Goal: Information Seeking & Learning: Learn about a topic

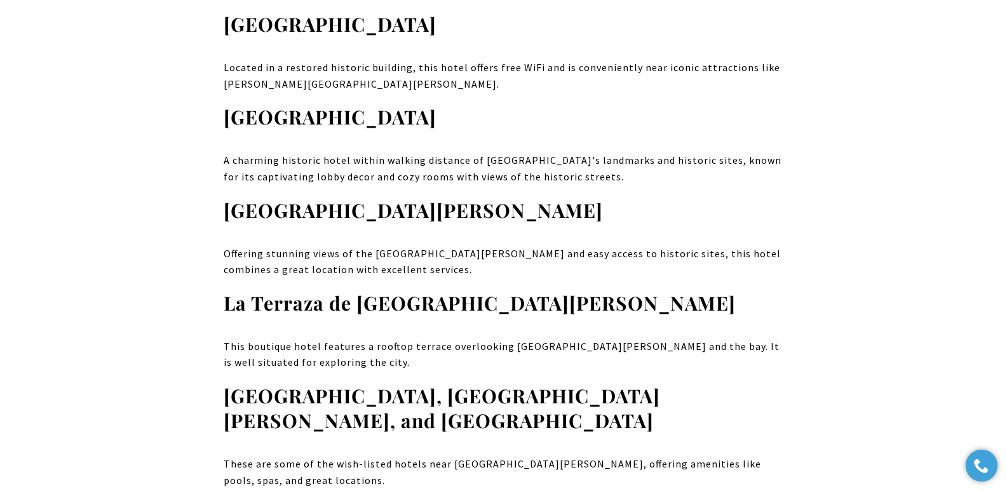
scroll to position [11654, 0]
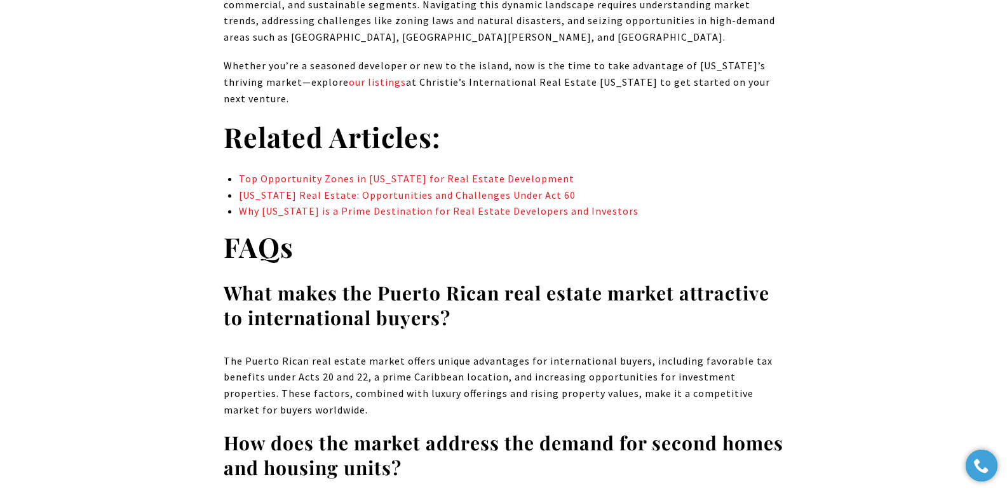
scroll to position [7341, 0]
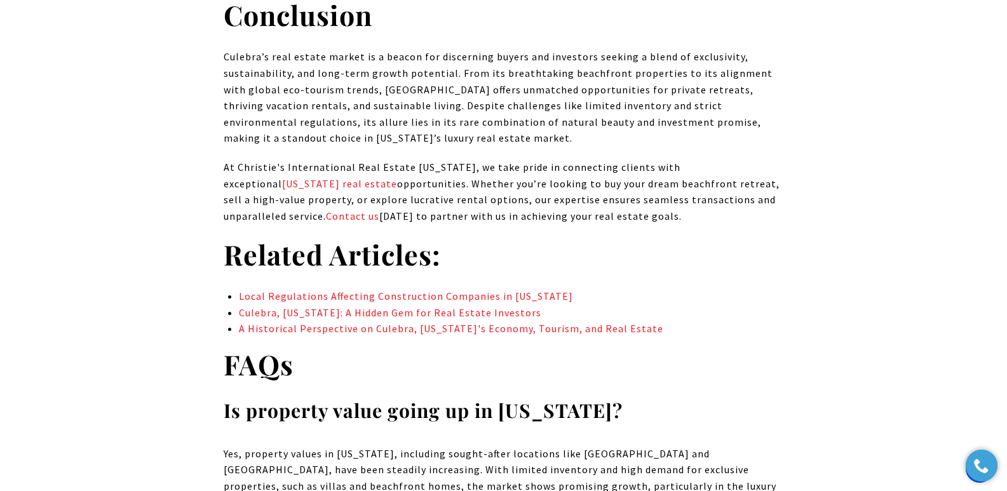
scroll to position [7730, 0]
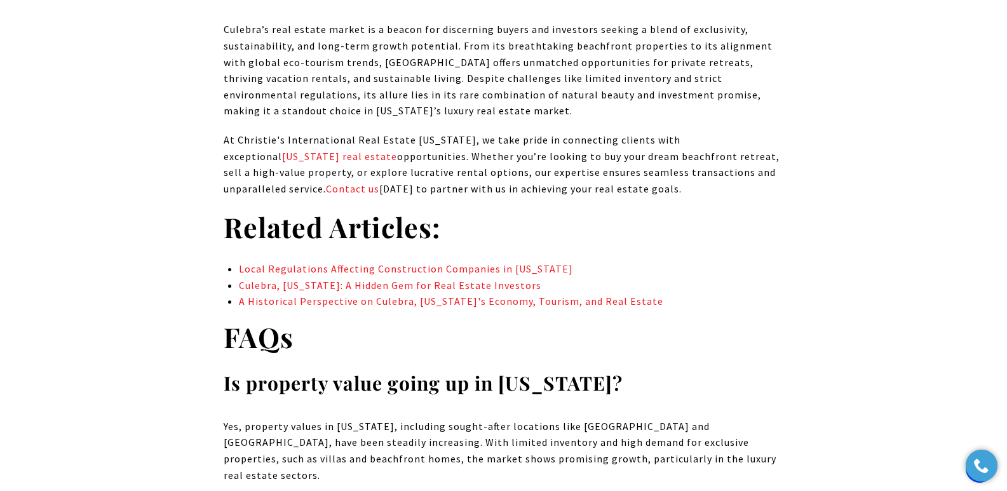
drag, startPoint x: 1012, startPoint y: 24, endPoint x: 1016, endPoint y: 370, distance: 346.3
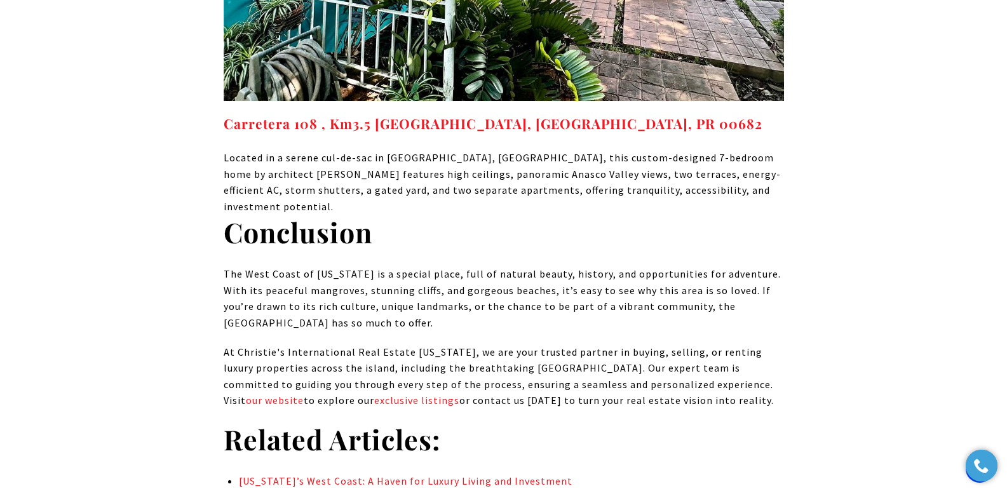
scroll to position [10051, 0]
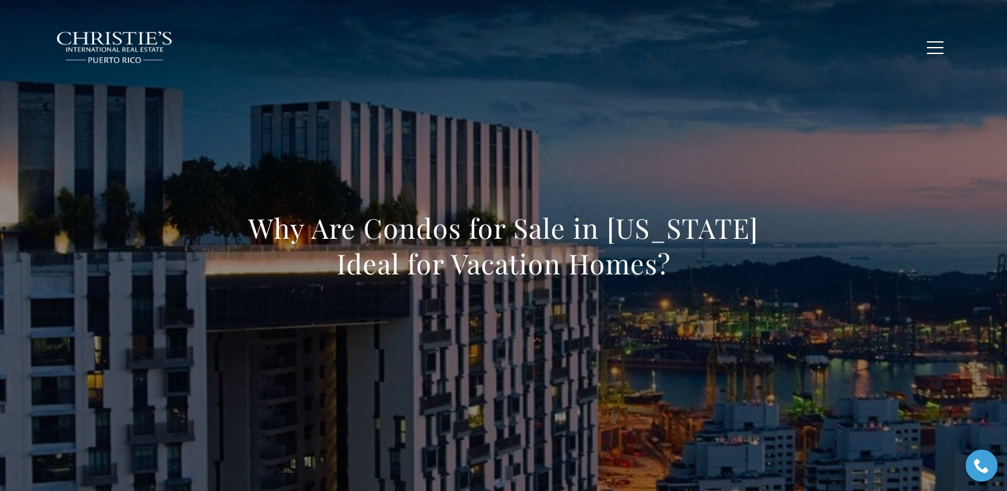
drag, startPoint x: 254, startPoint y: 234, endPoint x: 700, endPoint y: 266, distance: 446.6
click at [700, 266] on h1 "Why Are Condos for Sale in Puerto Rico Ideal for Vacation Homes?" at bounding box center [504, 245] width 560 height 71
copy h1 "Why Are Condos for Sale in Puerto Rico Ideal for Vacation Homes?"
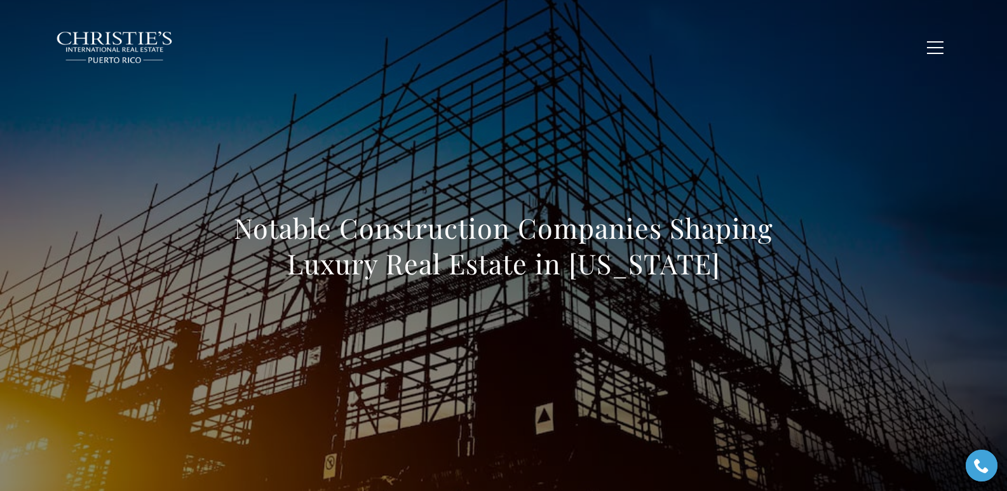
drag, startPoint x: 241, startPoint y: 228, endPoint x: 782, endPoint y: 276, distance: 543.4
click at [782, 276] on h1 "Notable Construction Companies Shaping Luxury Real Estate in [US_STATE]" at bounding box center [504, 245] width 560 height 71
copy h1 "Notable Construction Companies Shaping Luxury Real Estate in [US_STATE]"
click at [711, 255] on h1 "Notable Construction Companies Shaping Luxury Real Estate in [US_STATE]" at bounding box center [504, 245] width 560 height 71
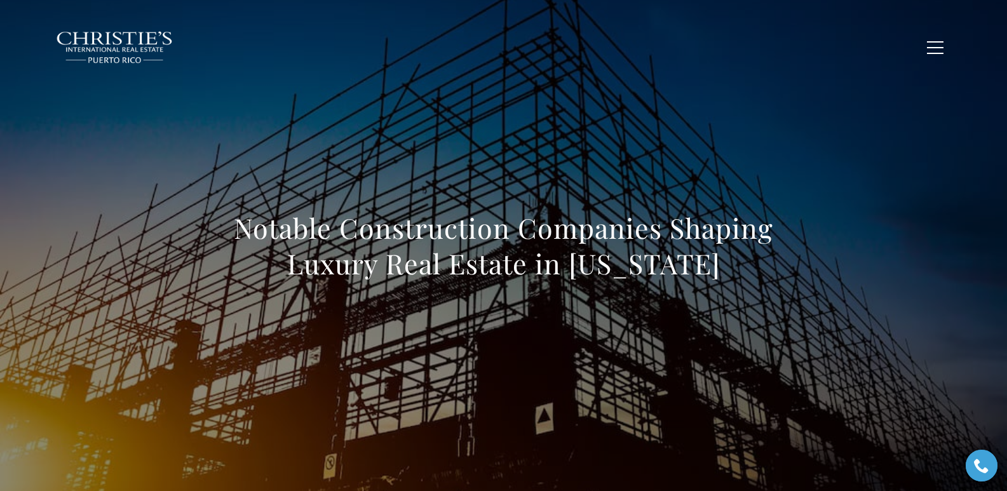
drag, startPoint x: 723, startPoint y: 272, endPoint x: 217, endPoint y: 235, distance: 507.1
click at [217, 235] on div "Notable Construction Companies Shaping Luxury Real Estate in Puerto Rico" at bounding box center [504, 254] width 890 height 381
click at [252, 227] on h1 "Notable Construction Companies Shaping Luxury Real Estate in Puerto Rico" at bounding box center [504, 245] width 560 height 71
copy h1 "Notable Construction Companies Shaping Luxury Real Estate in Puerto Rico"
click at [231, 229] on h1 "Notable Construction Companies Shaping Luxury Real Estate in Puerto Rico" at bounding box center [504, 245] width 560 height 71
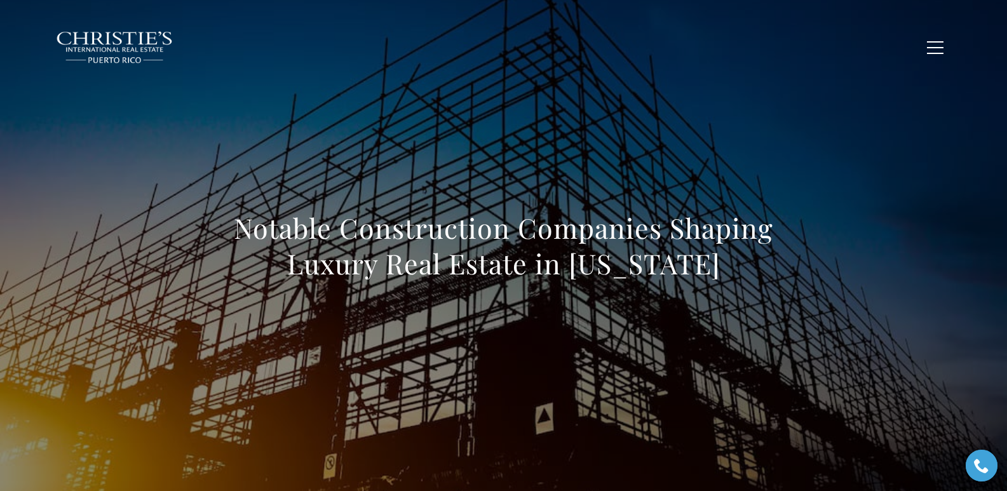
drag, startPoint x: 233, startPoint y: 230, endPoint x: 722, endPoint y: 268, distance: 490.7
click at [722, 268] on h1 "Notable Construction Companies Shaping Luxury Real Estate in Puerto Rico" at bounding box center [504, 245] width 560 height 71
copy h1 "Notable Construction Companies Shaping Luxury Real Estate in Puerto Rico"
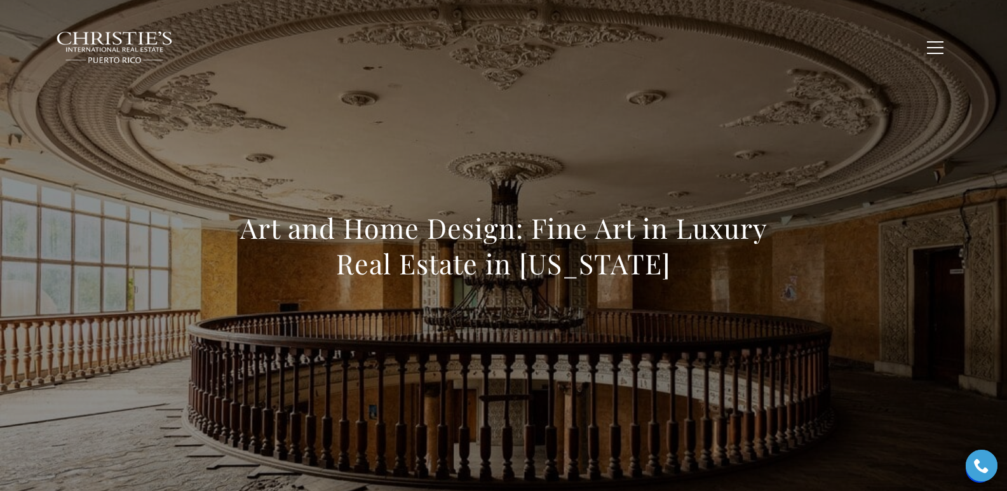
drag, startPoint x: 215, startPoint y: 228, endPoint x: 686, endPoint y: 266, distance: 473.0
click at [686, 266] on div "Art and Home Design: Fine Art in Luxury Real Estate in [US_STATE]" at bounding box center [504, 254] width 890 height 381
copy h1 "Art and Home Design: Fine Art in Luxury Real Estate in [US_STATE]"
click at [248, 224] on h1 "Art and Home Design: Fine Art in Luxury Real Estate in [US_STATE]" at bounding box center [504, 245] width 560 height 71
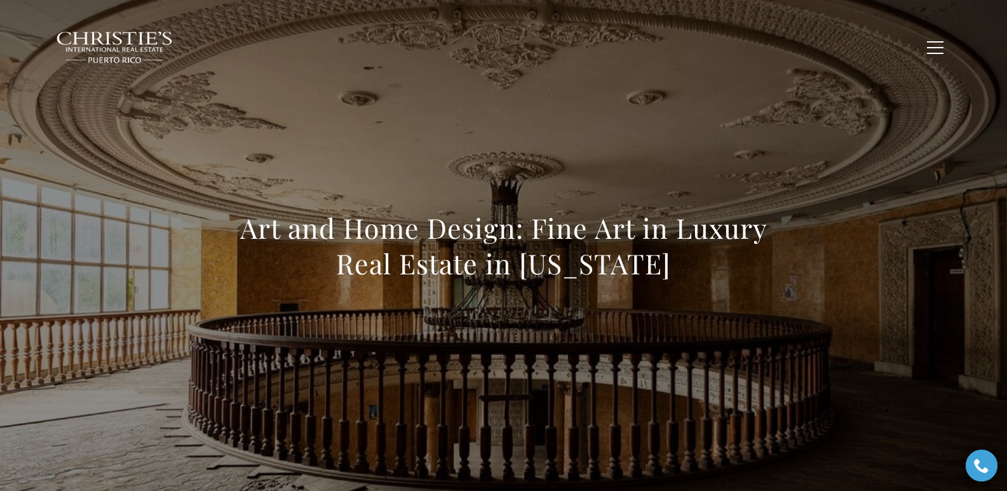
drag, startPoint x: 243, startPoint y: 228, endPoint x: 688, endPoint y: 283, distance: 448.2
click at [688, 283] on div "Art and Home Design: Fine Art in Luxury Real Estate in [US_STATE]" at bounding box center [504, 254] width 560 height 88
copy h1 "Art and Home Design: Fine Art in Luxury Real Estate in [US_STATE]"
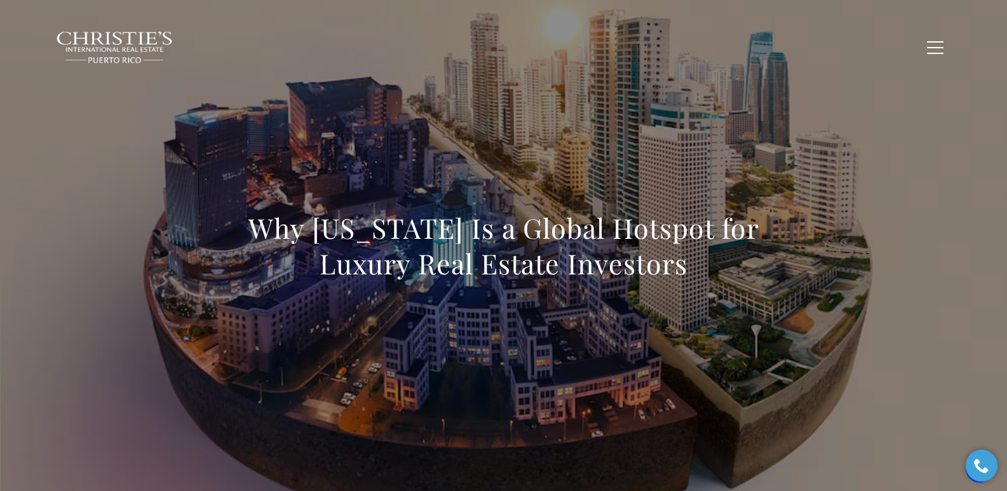
drag, startPoint x: 369, startPoint y: 239, endPoint x: 749, endPoint y: 249, distance: 380.1
click at [749, 249] on h1 "Why [US_STATE] Is a Global Hotspot for Luxury Real Estate Investors" at bounding box center [504, 245] width 560 height 71
copy h1 "Why [US_STATE] Is a Global Hotspot for Luxury Real Estate Investors"
click at [262, 236] on h1 "Why [US_STATE] Is a Global Hotspot for Luxury Real Estate Investors" at bounding box center [504, 245] width 560 height 71
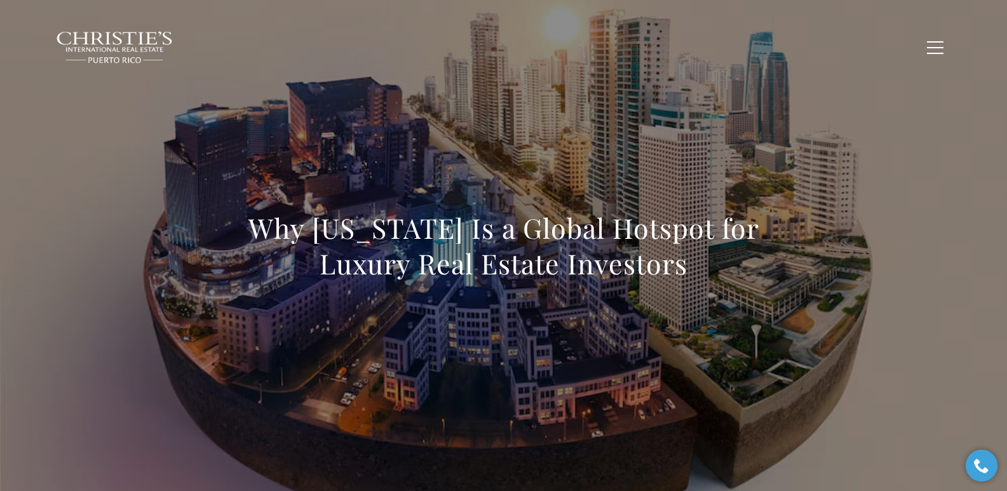
drag, startPoint x: 255, startPoint y: 233, endPoint x: 707, endPoint y: 276, distance: 453.9
click at [707, 276] on h1 "Why Puerto Rico Is a Global Hotspot for Luxury Real Estate Investors" at bounding box center [504, 245] width 560 height 71
copy h1 "Why Puerto Rico Is a Global Hotspot for Luxury Real Estate Investors"
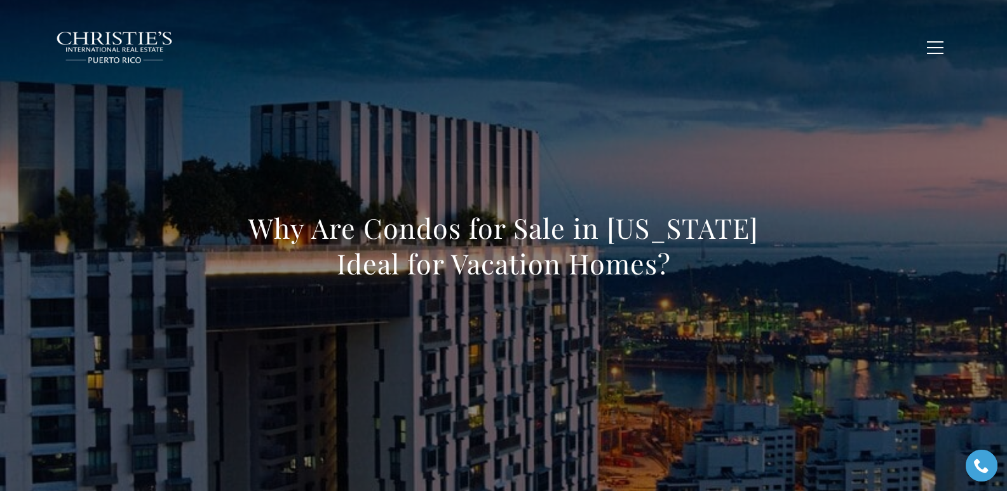
drag, startPoint x: 254, startPoint y: 230, endPoint x: 696, endPoint y: 283, distance: 446.1
click at [696, 283] on div "Why Are Condos for Sale in [US_STATE] Ideal for Vacation Homes?" at bounding box center [504, 254] width 560 height 88
copy h1 "Why Are Condos for Sale in [US_STATE] Ideal for Vacation Homes?"
click at [226, 226] on h1 "Why Are Condos for Sale in [US_STATE] Ideal for Vacation Homes?" at bounding box center [504, 245] width 560 height 71
drag, startPoint x: 254, startPoint y: 231, endPoint x: 688, endPoint y: 272, distance: 436.5
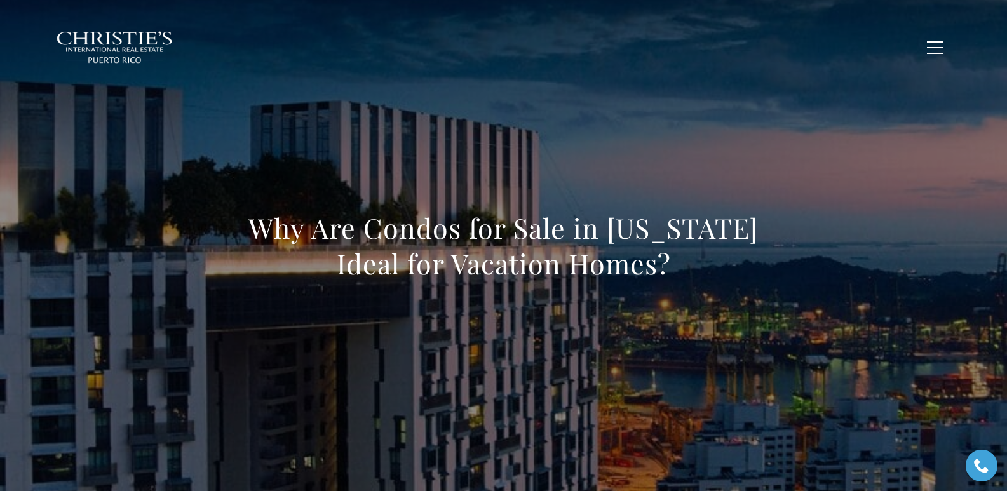
click at [688, 272] on h1 "Why Are Condos for Sale in [US_STATE] Ideal for Vacation Homes?" at bounding box center [504, 245] width 560 height 71
copy h1 "Why Are Condos for Sale in [US_STATE] Ideal for Vacation Homes?"
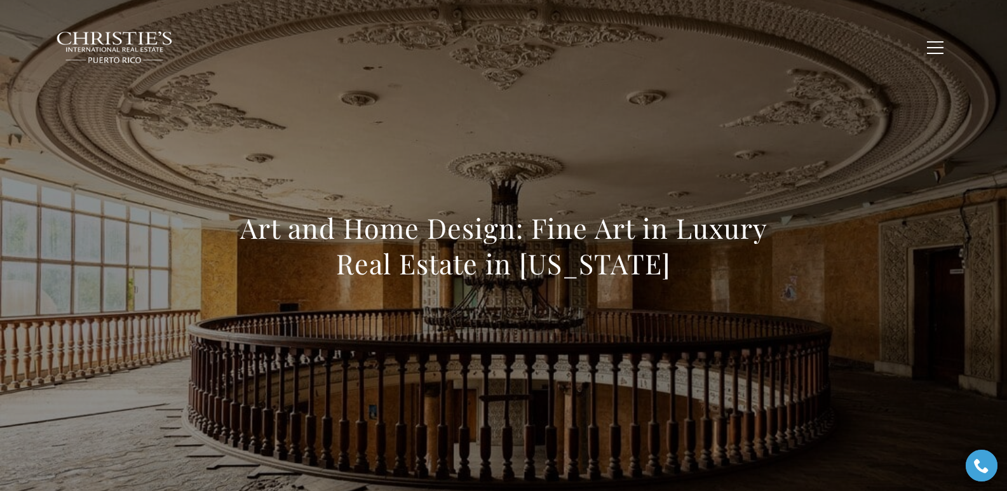
drag, startPoint x: 239, startPoint y: 229, endPoint x: 728, endPoint y: 257, distance: 490.0
click at [728, 257] on h1 "Art and Home Design: Fine Art in Luxury Real Estate in [US_STATE]" at bounding box center [504, 245] width 560 height 71
copy h1 "Art and Home Design: Fine Art in Luxury Real Estate in Puerto Rico"
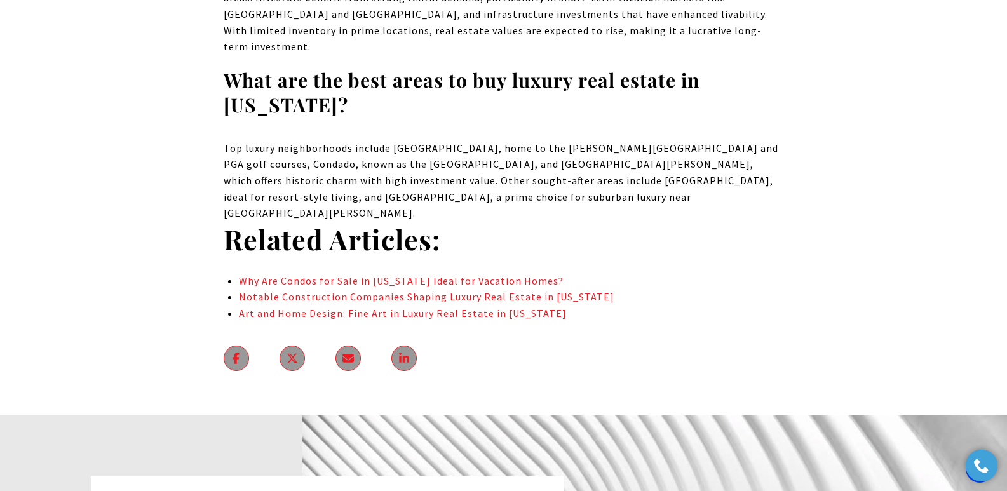
scroll to position [10232, 0]
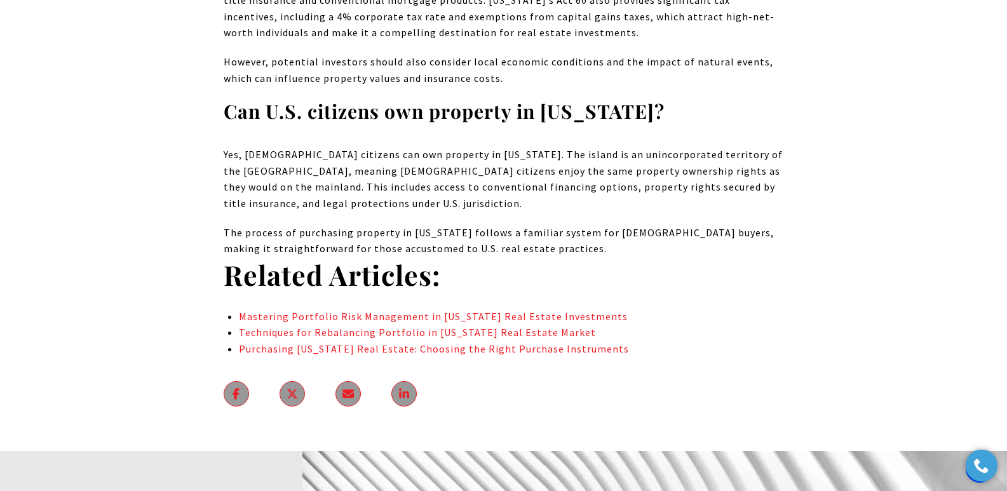
scroll to position [8624, 0]
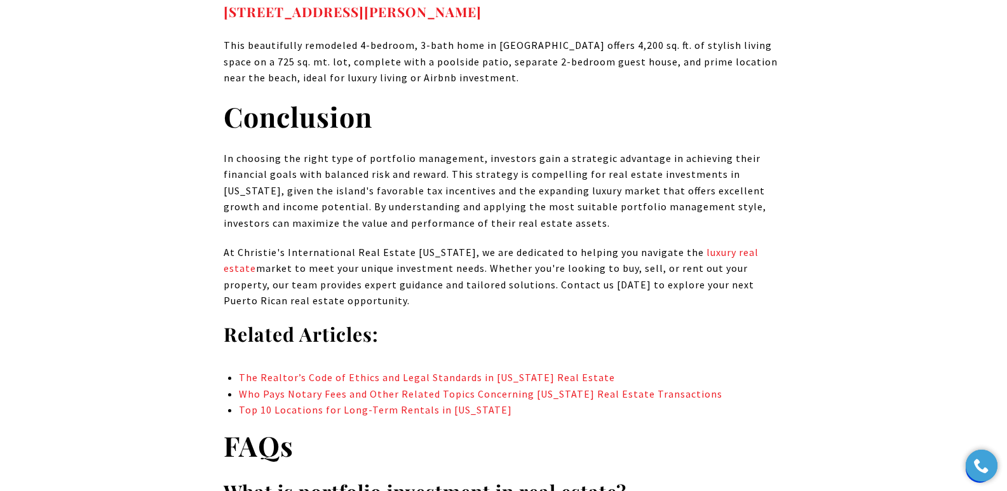
scroll to position [6336, 0]
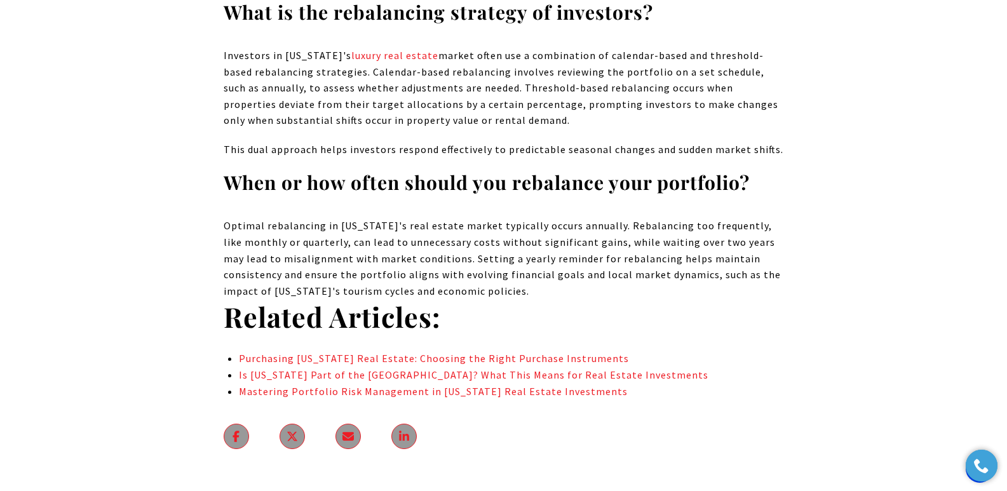
scroll to position [7104, 0]
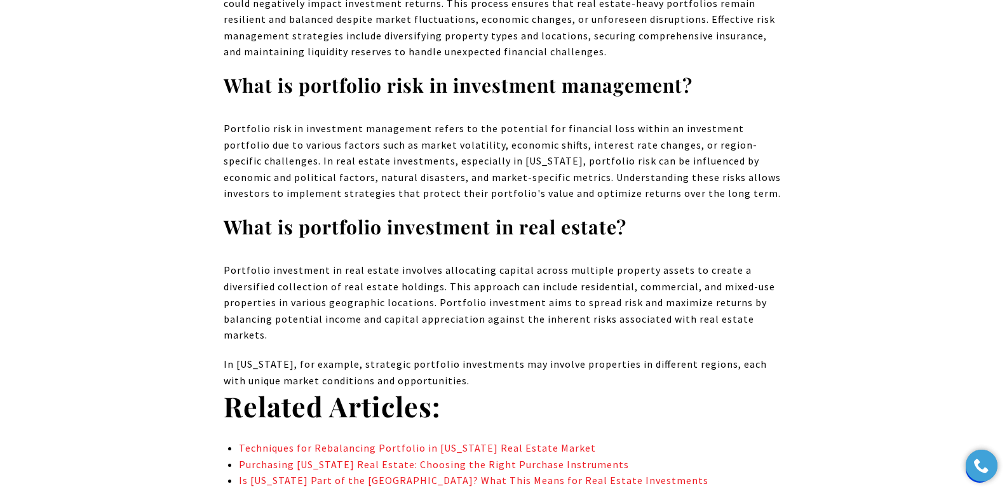
scroll to position [6532, 0]
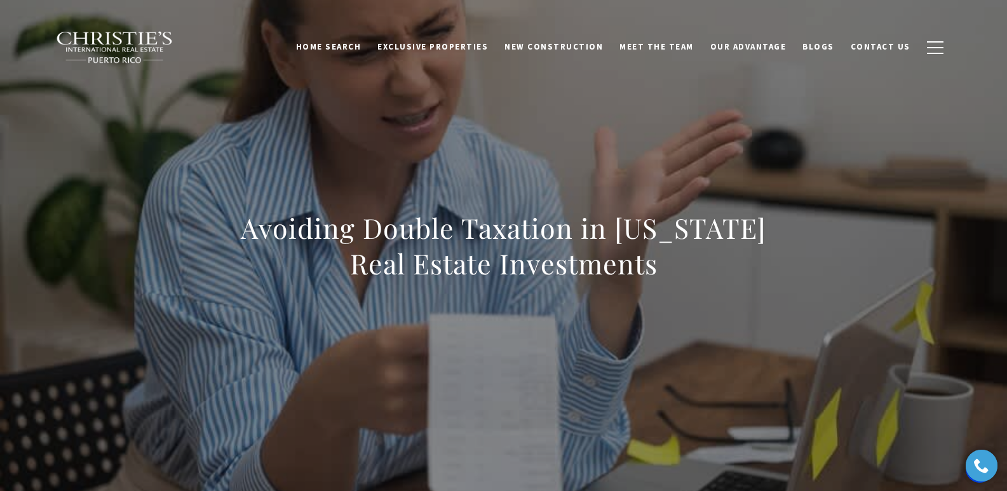
drag, startPoint x: 266, startPoint y: 239, endPoint x: 712, endPoint y: 262, distance: 447.3
click at [712, 262] on h1 "Avoiding Double Taxation in Puerto Rico Real Estate Investments" at bounding box center [504, 245] width 560 height 71
copy h1 "Avoiding Double Taxation in Puerto Rico Real Estate Investments"
click at [250, 213] on h1 "Avoiding Double Taxation in Puerto Rico Real Estate Investments" at bounding box center [504, 245] width 560 height 71
drag, startPoint x: 247, startPoint y: 224, endPoint x: 702, endPoint y: 279, distance: 458.9
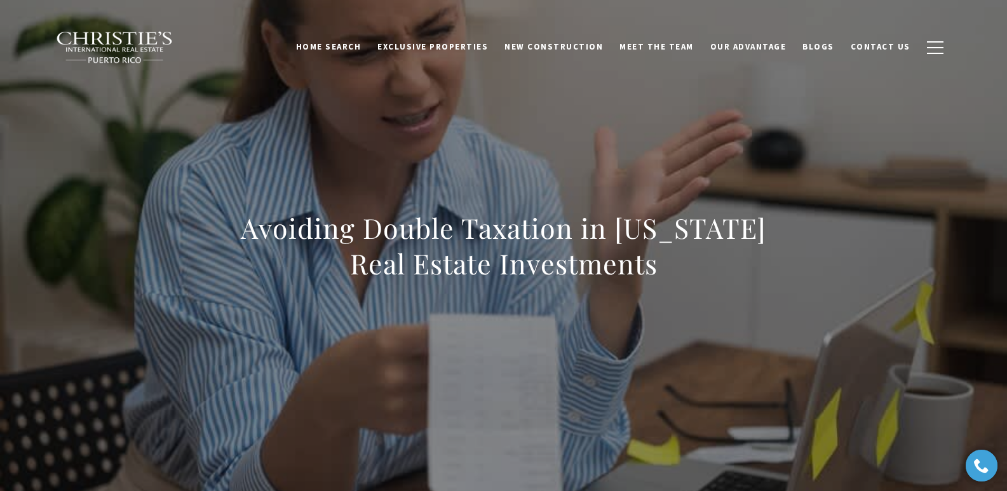
click at [702, 279] on h1 "Avoiding Double Taxation in Puerto Rico Real Estate Investments" at bounding box center [504, 245] width 560 height 71
copy h1 "Avoiding Double Taxation in Puerto Rico Real Estate Investments"
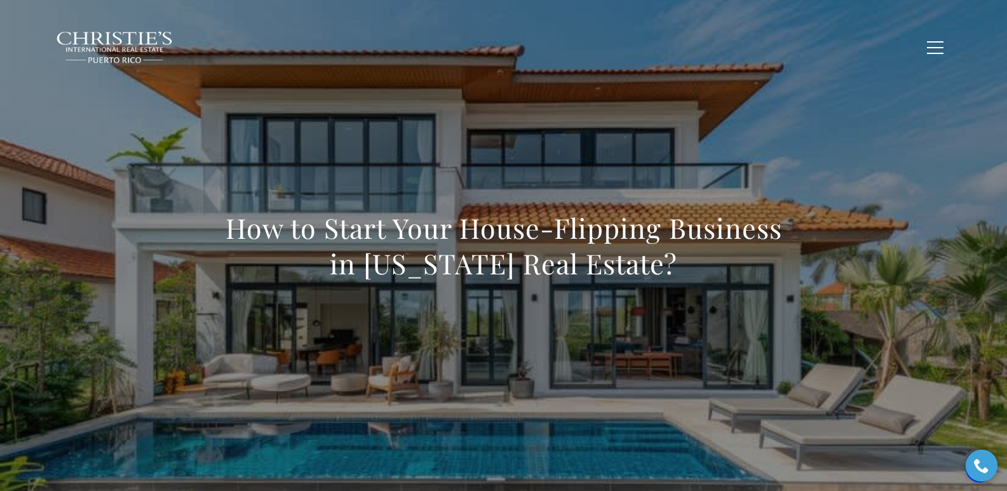
drag, startPoint x: 229, startPoint y: 231, endPoint x: 719, endPoint y: 273, distance: 491.0
click at [719, 273] on h1 "How to Start Your House-Flipping Business in Puerto Rico Real Estate?" at bounding box center [504, 245] width 560 height 71
copy h1 "How to Start Your House-Flipping Business in Puerto Rico Real Estate?"
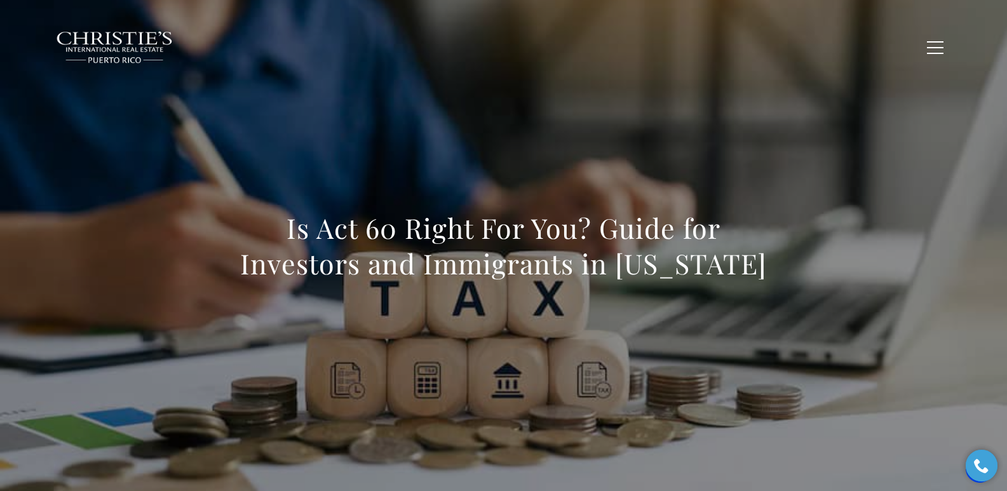
drag, startPoint x: 212, startPoint y: 222, endPoint x: 719, endPoint y: 261, distance: 508.5
click at [719, 261] on div "Is Act 60 Right For You? Guide for Investors and Immigrants in [US_STATE]" at bounding box center [504, 254] width 890 height 381
copy h1 "Is Act 60 Right For You? Guide for Investors and Immigrants in [US_STATE]"
copy h1 "Is Act 60 Right For You? Guide for Investors and Immigrants in Puerto Rico"
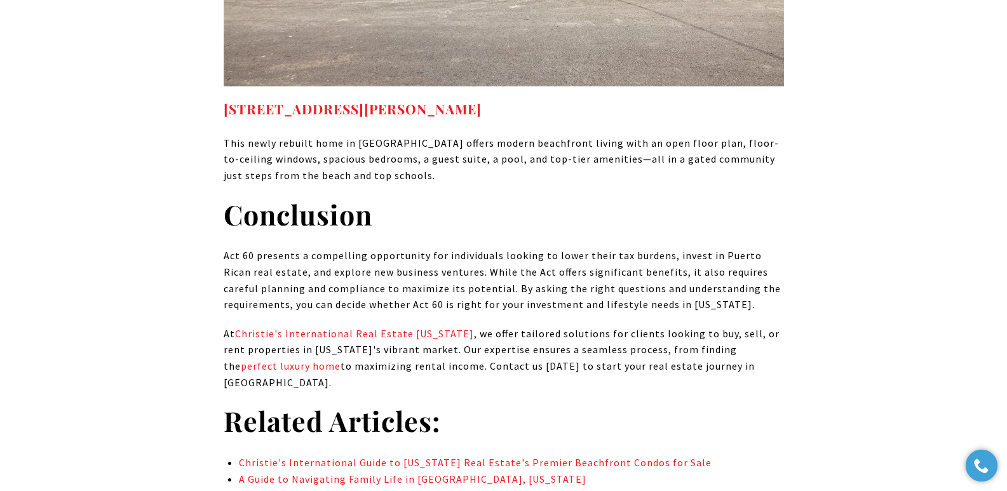
scroll to position [10077, 0]
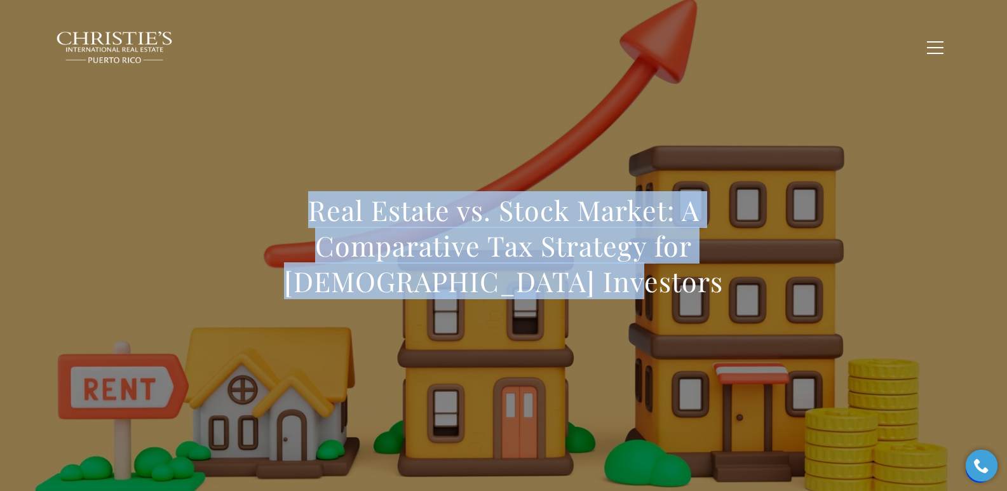
drag, startPoint x: 300, startPoint y: 208, endPoint x: 776, endPoint y: 291, distance: 483.1
click at [776, 291] on h1 "Real Estate vs. Stock Market: A Comparative Tax Strategy for [DEMOGRAPHIC_DATA]…" at bounding box center [504, 246] width 560 height 107
copy h1 "Real Estate vs. Stock Market: A Comparative Tax Strategy for [DEMOGRAPHIC_DATA]…"
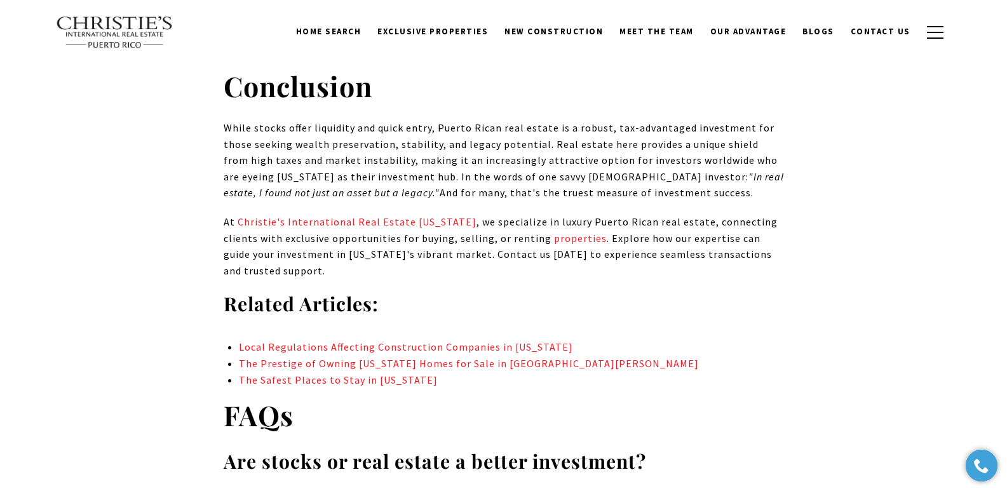
scroll to position [5896, 0]
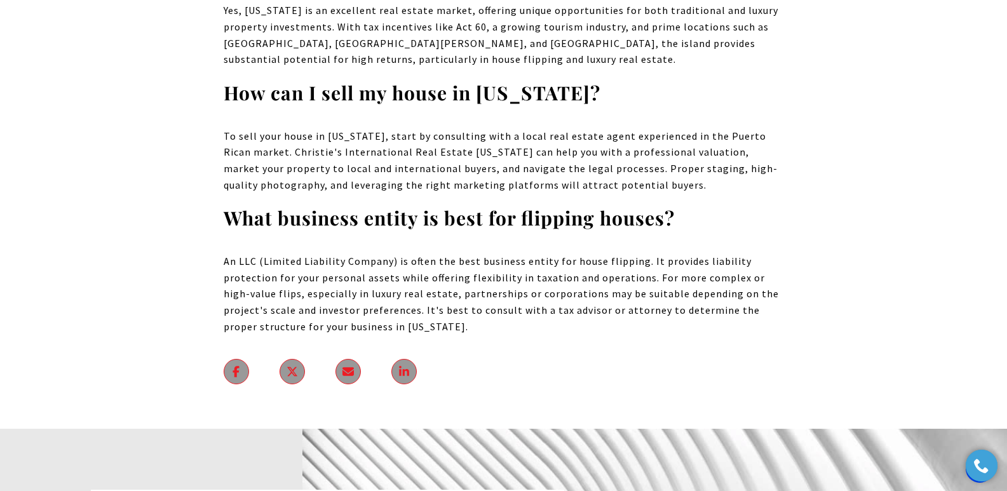
scroll to position [9005, 0]
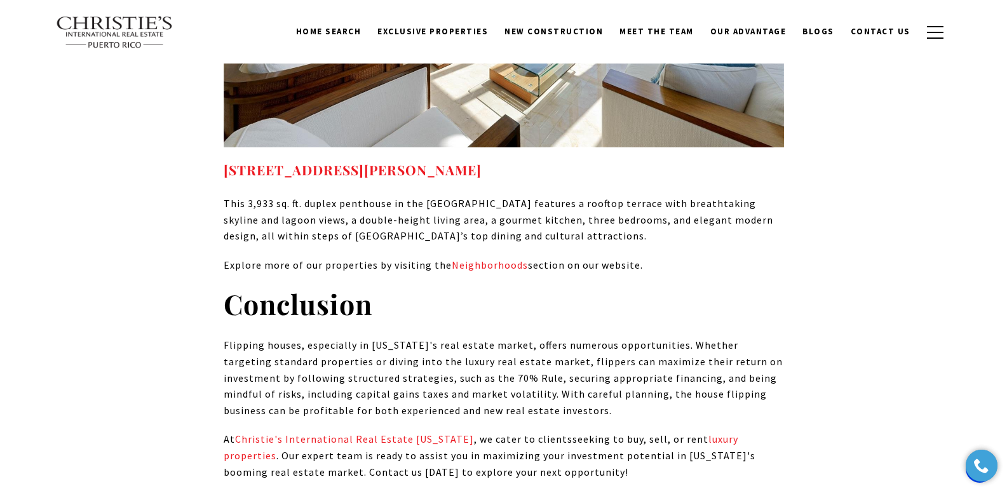
scroll to position [8162, 0]
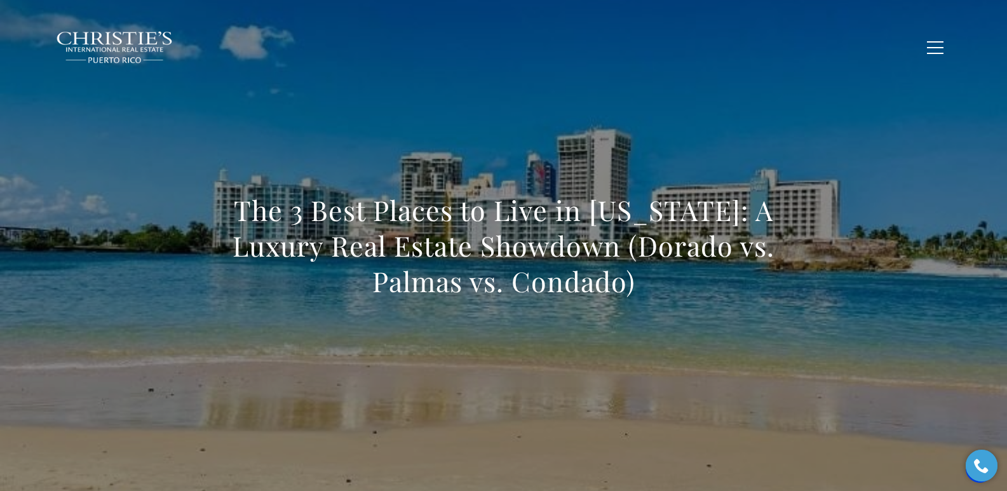
drag, startPoint x: 236, startPoint y: 215, endPoint x: 650, endPoint y: 275, distance: 418.0
click at [650, 275] on h1 "The 3 Best Places to Live in [US_STATE]: A Luxury Real Estate Showdown (Dorado …" at bounding box center [504, 246] width 560 height 107
copy h1 "The 3 Best Places to Live in [US_STATE]: A Luxury Real Estate Showdown (Dorado …"
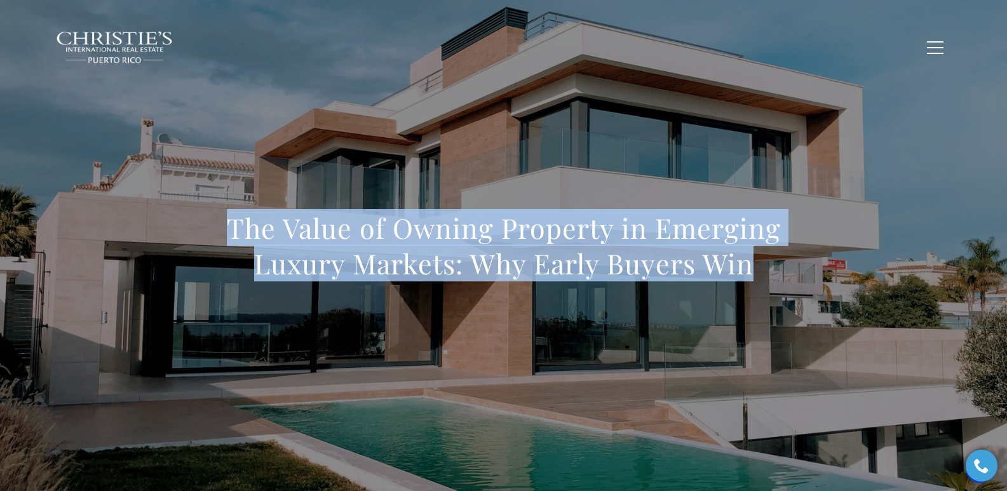
drag, startPoint x: 235, startPoint y: 231, endPoint x: 799, endPoint y: 250, distance: 564.5
click at [799, 250] on div "The Value of Owning Property in Emerging Luxury Markets: Why Early Buyers Win" at bounding box center [504, 254] width 890 height 381
copy h1 "The Value of Owning Property in Emerging Luxury Markets: Why Early Buyers Win"
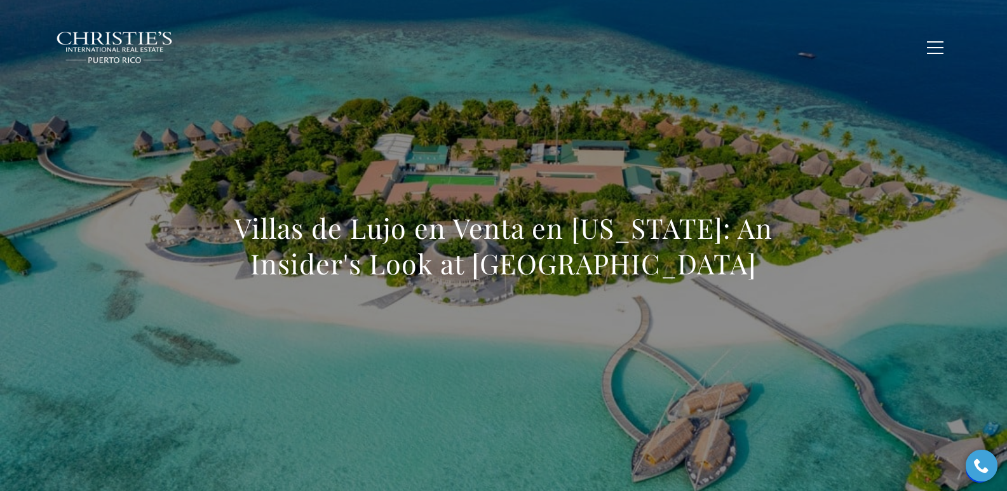
drag, startPoint x: 327, startPoint y: 235, endPoint x: 780, endPoint y: 261, distance: 453.7
click at [780, 261] on h1 "Villas de Lujo en Venta en [US_STATE]: An Insider's Look at [GEOGRAPHIC_DATA]" at bounding box center [504, 245] width 560 height 71
copy h1 "Villas de Lujo en Venta en [US_STATE]: An Insider's Look at [GEOGRAPHIC_DATA]"
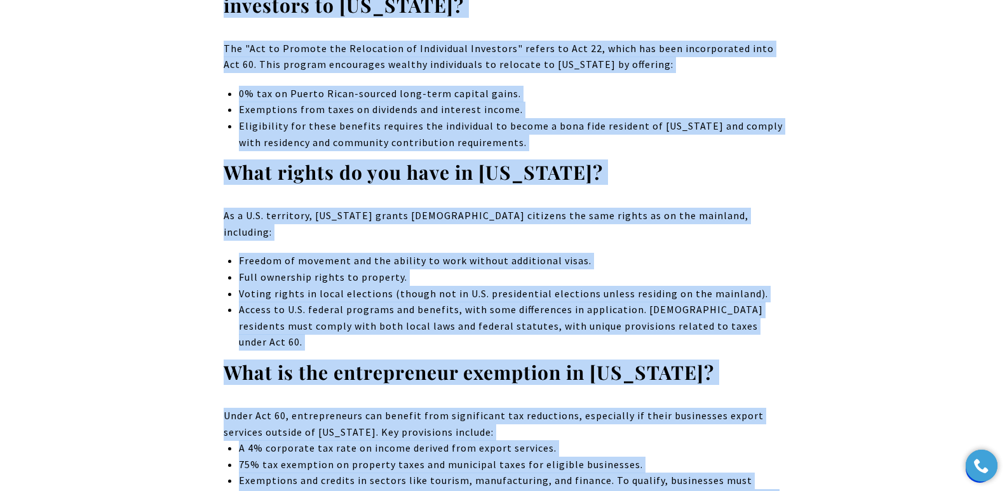
scroll to position [10734, 0]
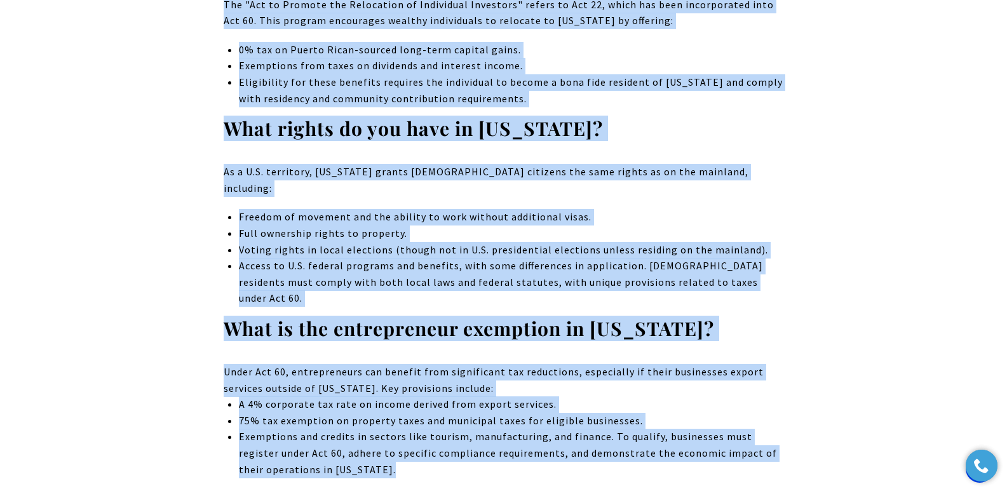
drag, startPoint x: 217, startPoint y: 215, endPoint x: 684, endPoint y: 362, distance: 490.1
copy body "Is Act 60 Right For You? Guide for Investors and Immigrants in Puerto Rico Are …"
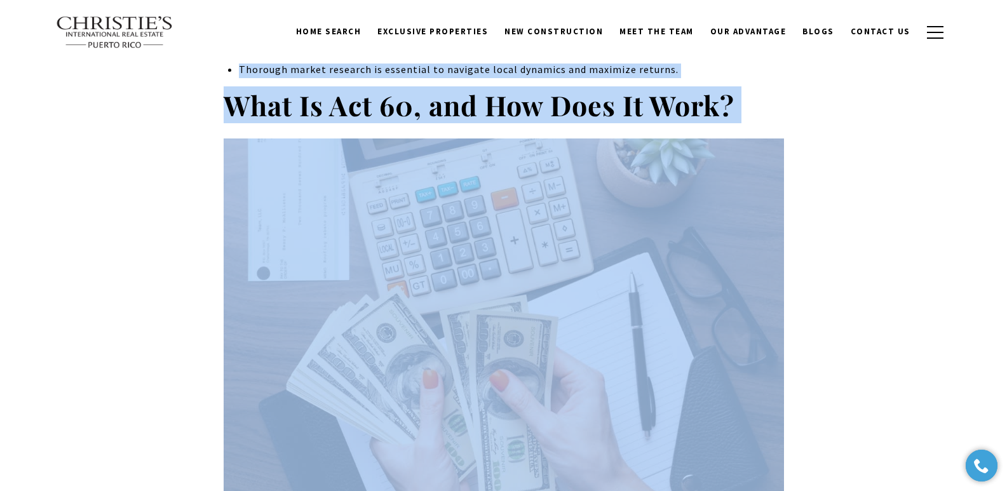
scroll to position [0, 0]
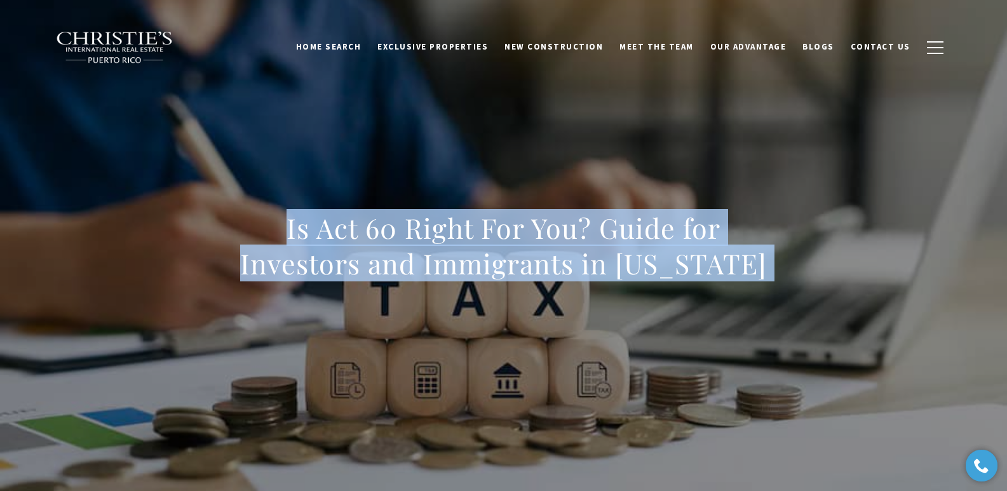
click at [413, 149] on div "Is Act 60 Right For You? Guide for Investors and Immigrants in Puerto Rico" at bounding box center [504, 254] width 890 height 381
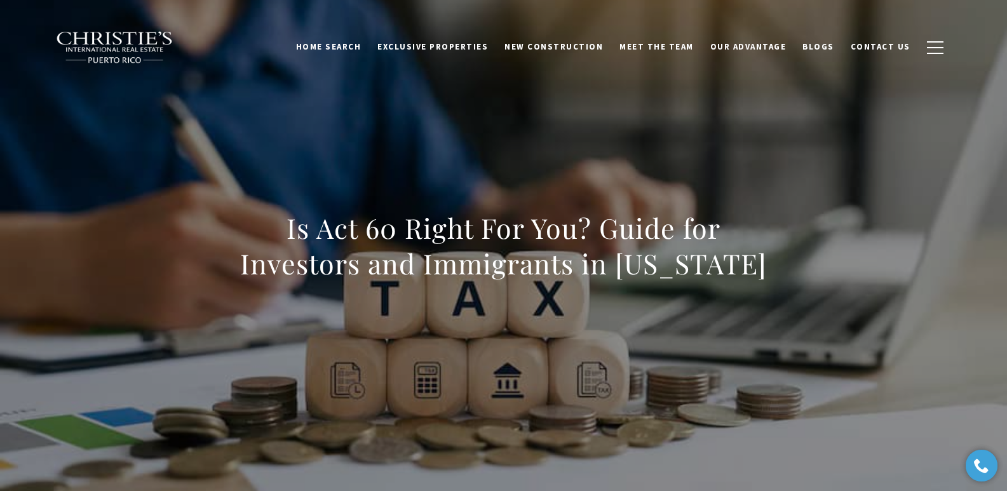
drag, startPoint x: 217, startPoint y: 228, endPoint x: 726, endPoint y: 266, distance: 509.7
click at [654, 266] on div "Is Act 60 Right For You? Guide for Investors and Immigrants in Puerto Rico" at bounding box center [504, 254] width 890 height 381
copy h1 "Is Act 60 Right For You? Guide for Investors and Immigrants in Puerto Rico"
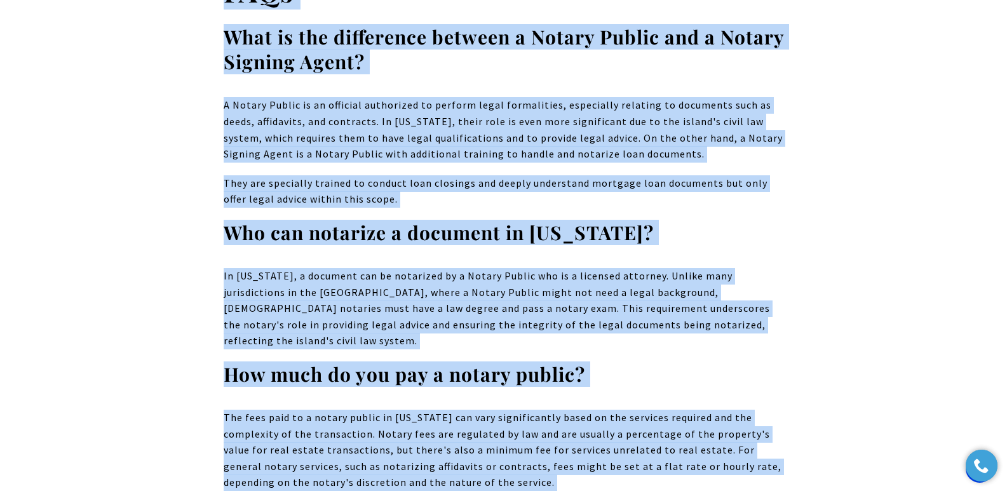
scroll to position [9061, 0]
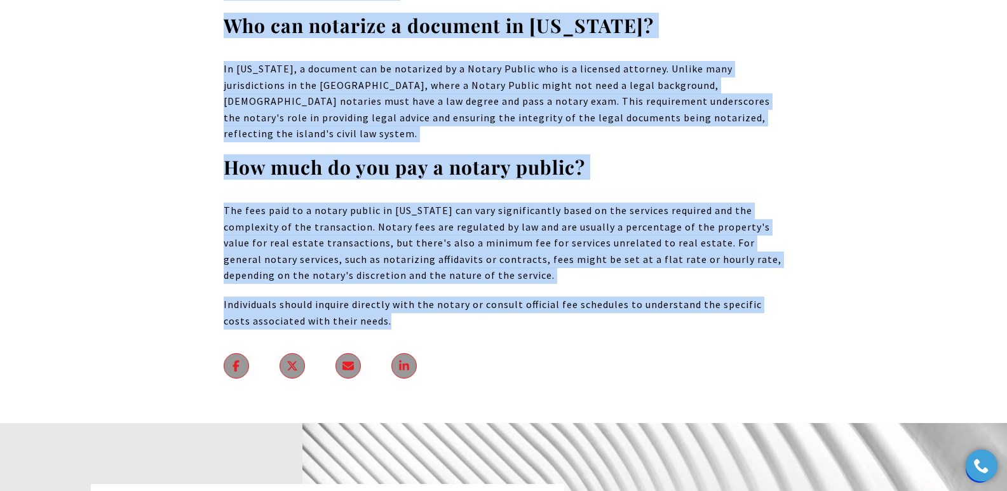
drag, startPoint x: 243, startPoint y: 201, endPoint x: 541, endPoint y: 205, distance: 298.0
copy body "Who Pays Notary Fees And Other Related Topics Concerning Puerto Rico Real Estat…"
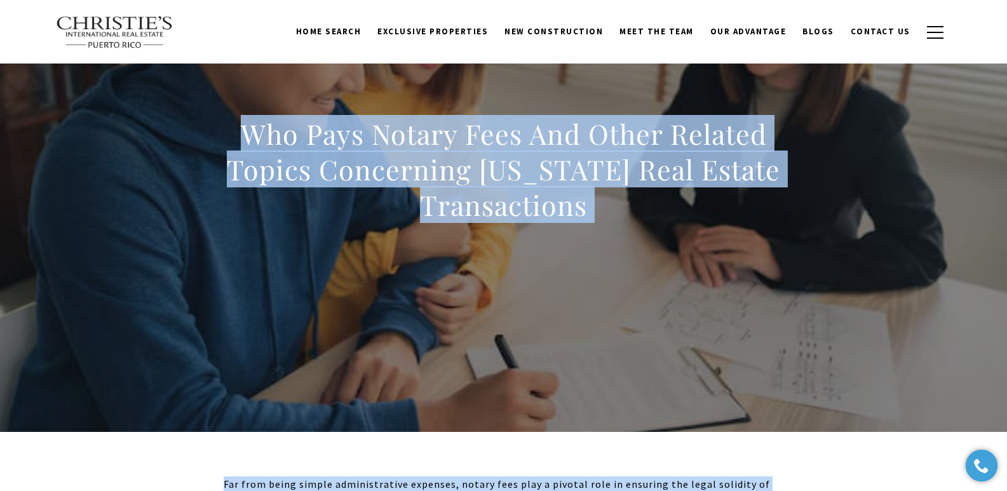
scroll to position [0, 0]
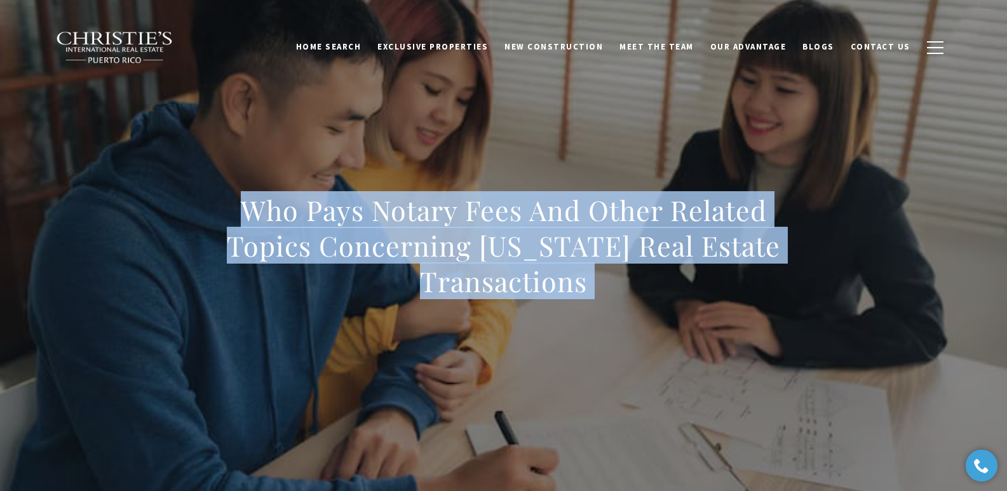
click at [361, 84] on div "Who Pays Notary Fees And Other Related Topics Concerning Puerto Rico Real Estat…" at bounding box center [504, 254] width 890 height 381
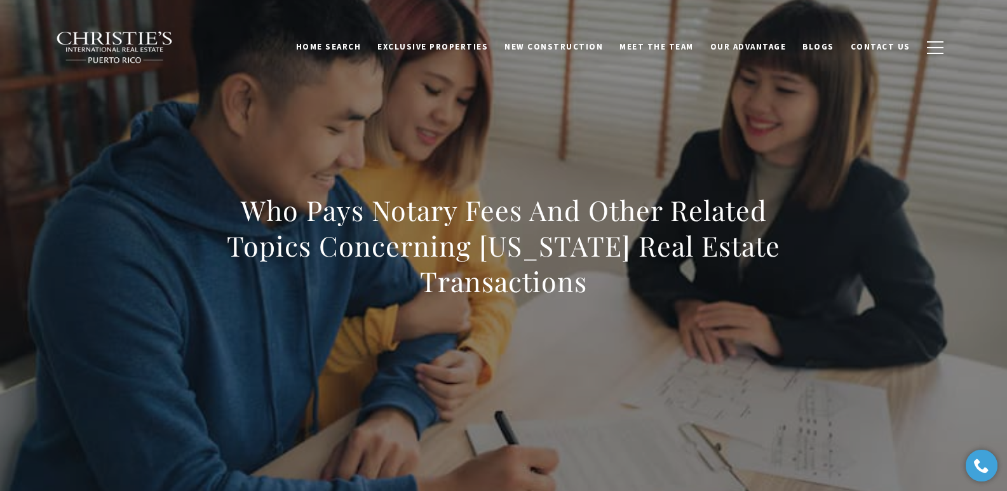
drag, startPoint x: 363, startPoint y: 245, endPoint x: 614, endPoint y: 291, distance: 255.9
click at [614, 291] on h1 "Who Pays Notary Fees And Other Related Topics Concerning Puerto Rico Real Estat…" at bounding box center [504, 246] width 560 height 107
copy h1 "Who Pays Notary Fees And Other Related Topics Concerning Puerto Rico Real Estat…"
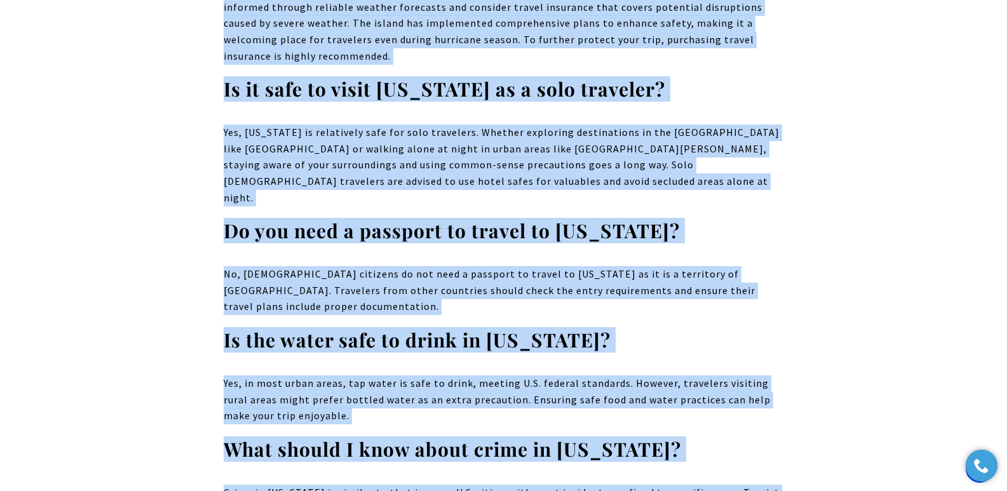
scroll to position [13519, 0]
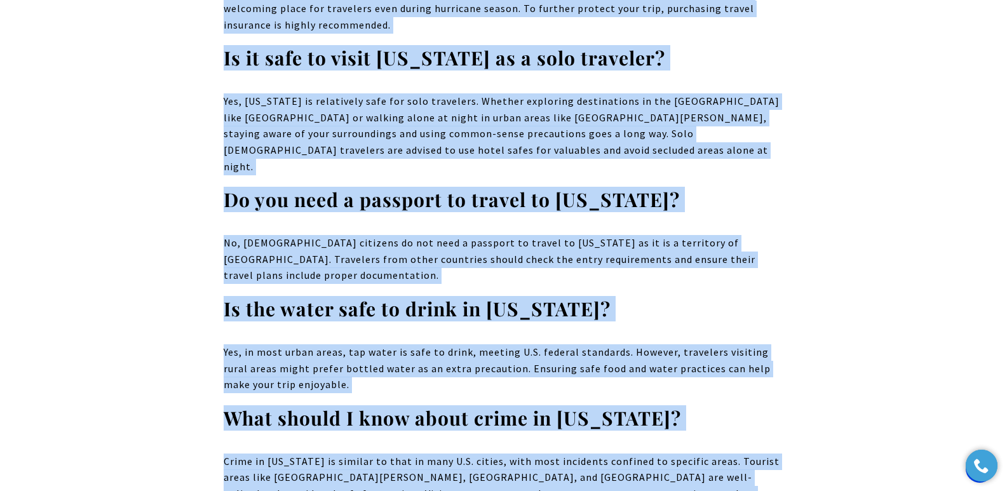
drag, startPoint x: 249, startPoint y: 226, endPoint x: 753, endPoint y: 247, distance: 504.3
copy body "How is Travel in Puerto Rico After the Hurricane? Puerto Rico has faced signifi…"
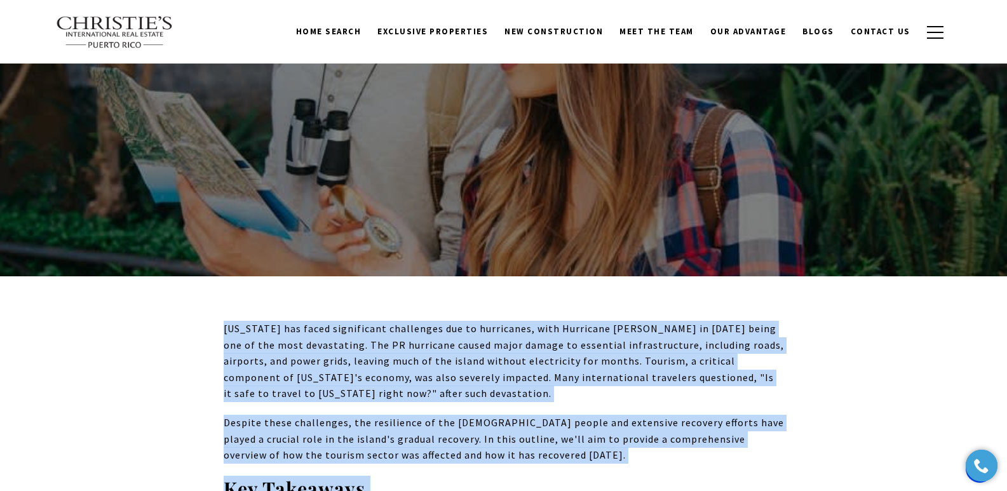
scroll to position [0, 0]
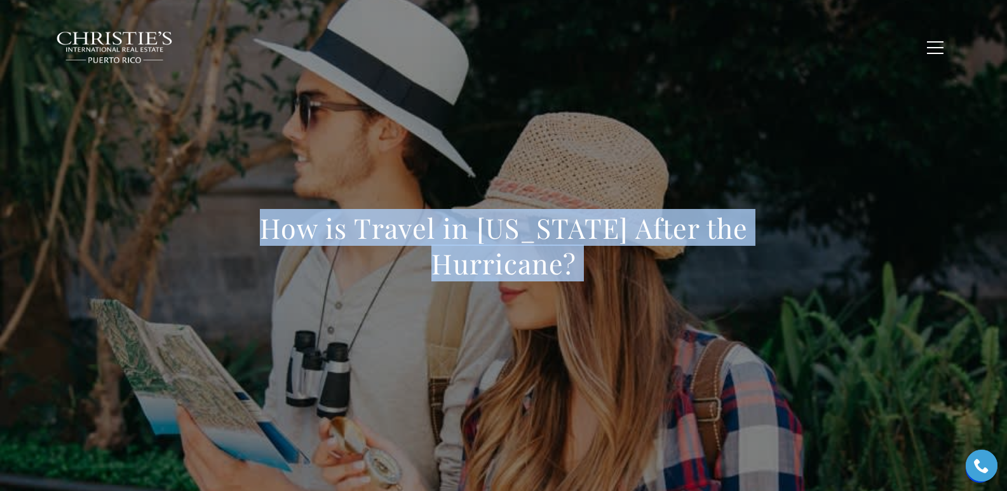
click at [447, 126] on div "How is Travel in Puerto Rico After the Hurricane?" at bounding box center [504, 254] width 890 height 381
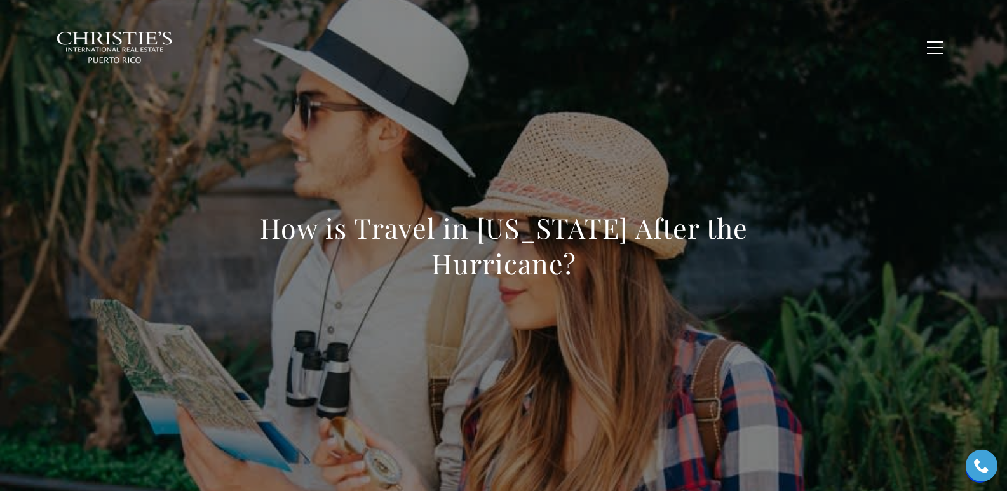
drag, startPoint x: 253, startPoint y: 227, endPoint x: 592, endPoint y: 269, distance: 341.9
click at [592, 269] on h1 "How is Travel in Puerto Rico After the Hurricane?" at bounding box center [504, 245] width 560 height 71
copy h1 "How is Travel in Puerto Rico After the Hurricane?"
click at [221, 225] on div "How is Travel in Puerto Rico After the Hurricane?" at bounding box center [504, 254] width 890 height 381
drag, startPoint x: 260, startPoint y: 227, endPoint x: 635, endPoint y: 274, distance: 377.8
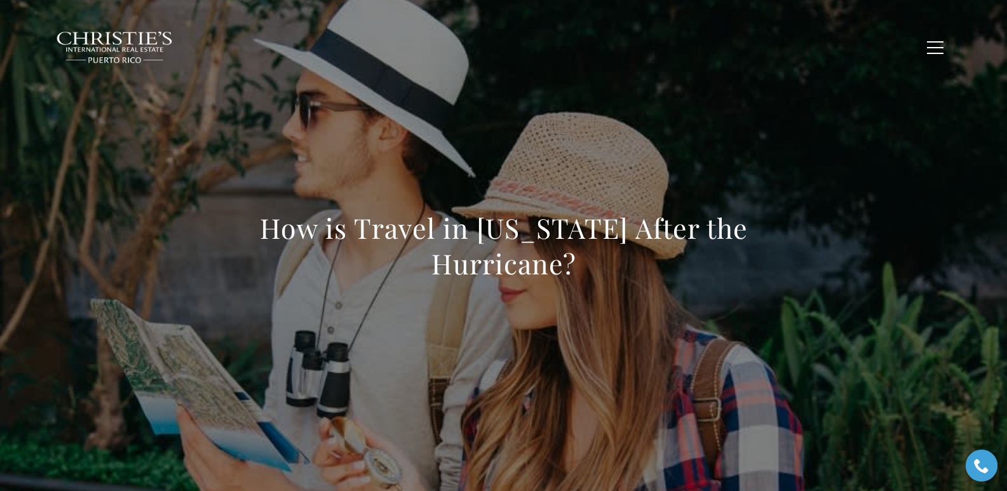
click at [635, 274] on h1 "How is Travel in Puerto Rico After the Hurricane?" at bounding box center [504, 245] width 560 height 71
copy h1 "How is Travel in Puerto Rico After the Hurricane?"
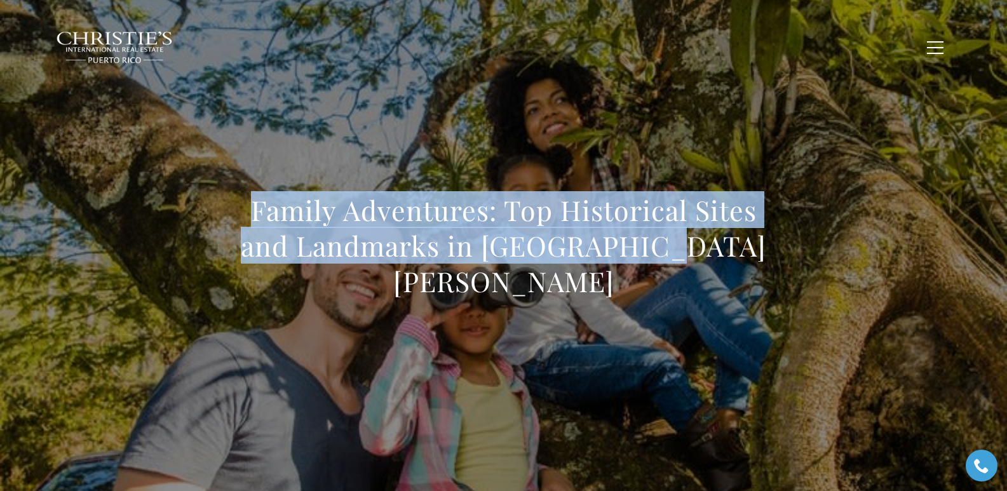
drag, startPoint x: 208, startPoint y: 228, endPoint x: 693, endPoint y: 259, distance: 486.4
click at [693, 259] on div "Family Adventures: Top Historical Sites and Landmarks in Old San Juan" at bounding box center [504, 254] width 890 height 381
copy h1 "Family Adventures: Top Historical Sites and Landmarks in Old San Juan"
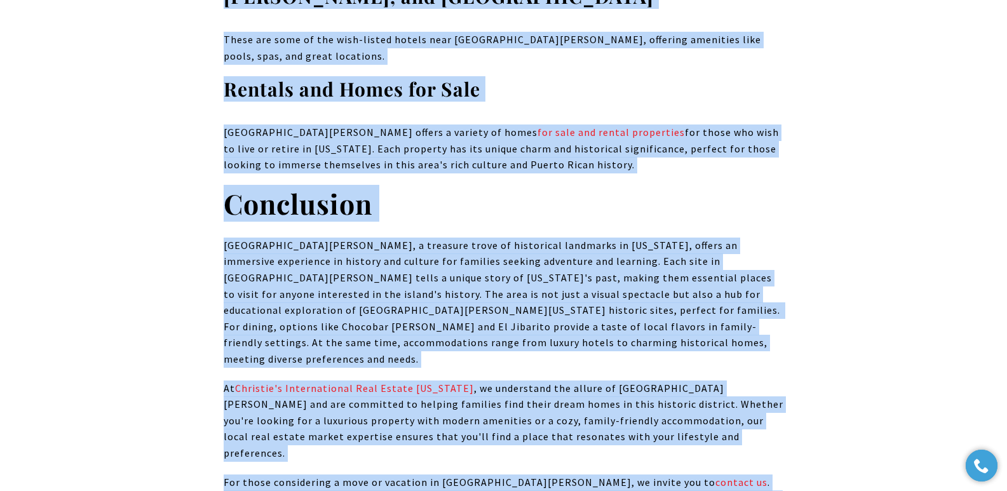
scroll to position [12088, 0]
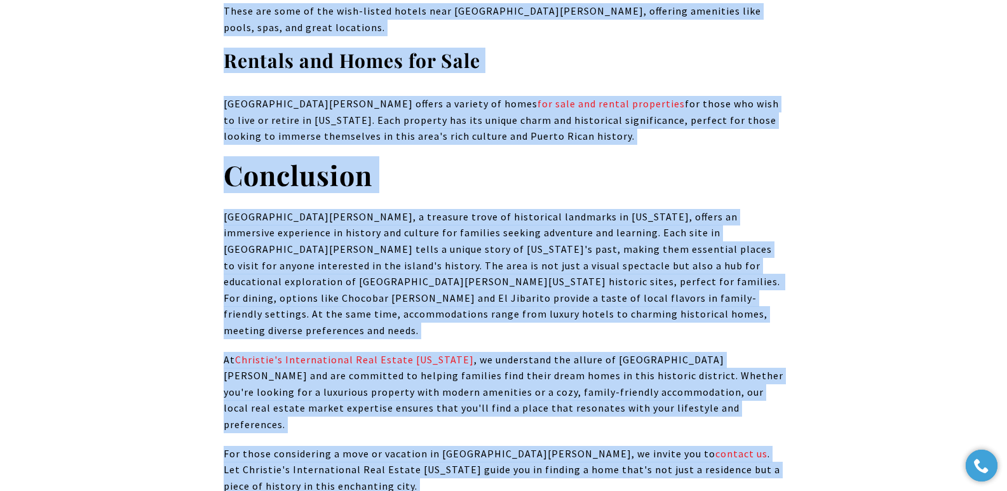
drag, startPoint x: 246, startPoint y: 232, endPoint x: 733, endPoint y: 433, distance: 527.1
copy body "Family Adventures: Top Historical Sites and Landmarks in Old San Juan As one na…"
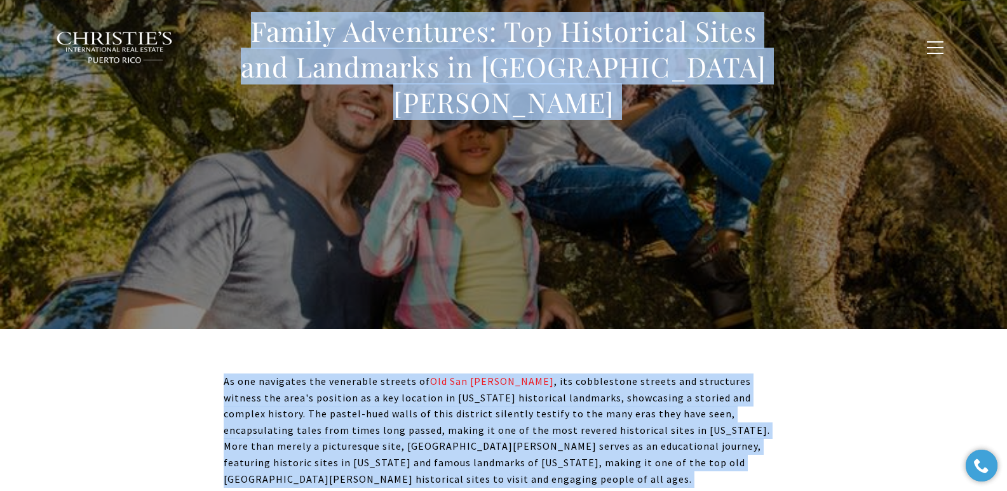
scroll to position [81, 0]
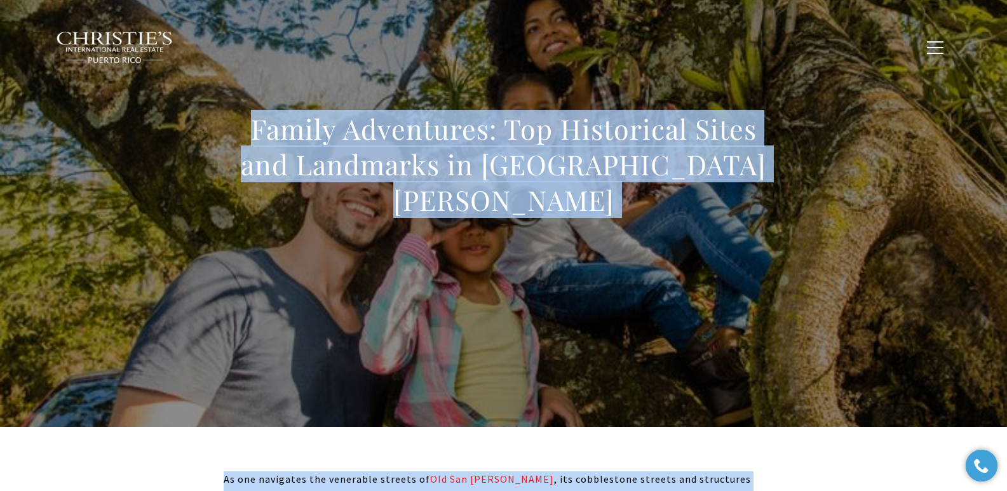
click at [304, 264] on div "Family Adventures: Top Historical Sites and Landmarks in Old San Juan" at bounding box center [504, 172] width 890 height 381
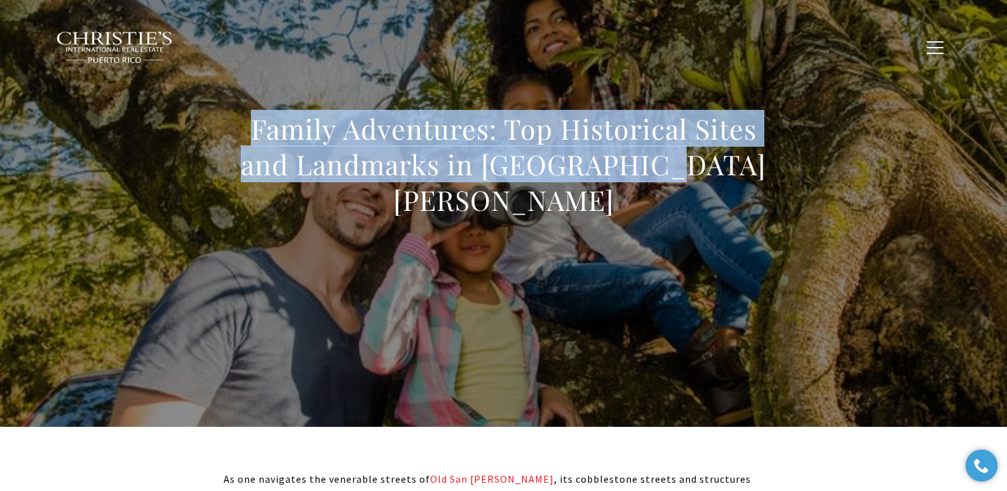
drag, startPoint x: 221, startPoint y: 140, endPoint x: 717, endPoint y: 179, distance: 497.8
click at [654, 179] on div "Family Adventures: Top Historical Sites and Landmarks in Old San Juan" at bounding box center [504, 172] width 890 height 381
copy h1 "Family Adventures: Top Historical Sites and Landmarks in Old San Juan"
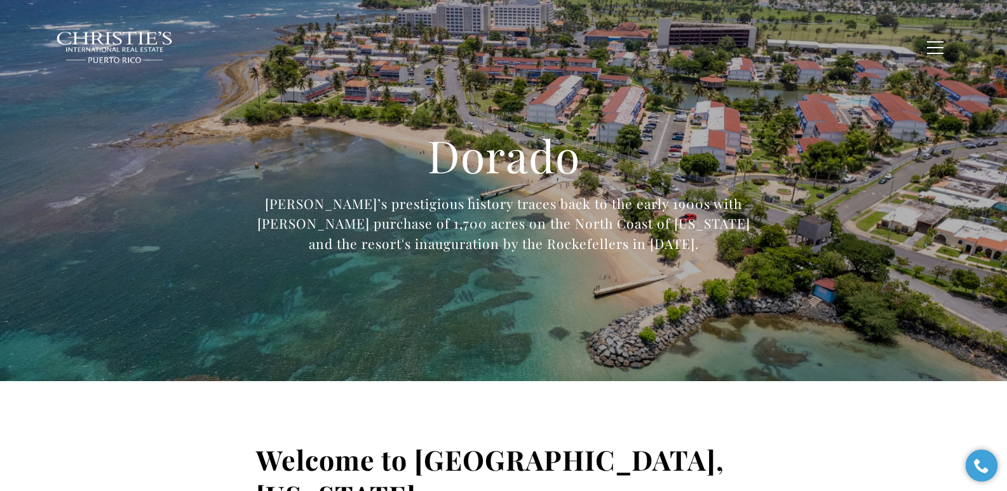
type input "**********"
type input "*********"
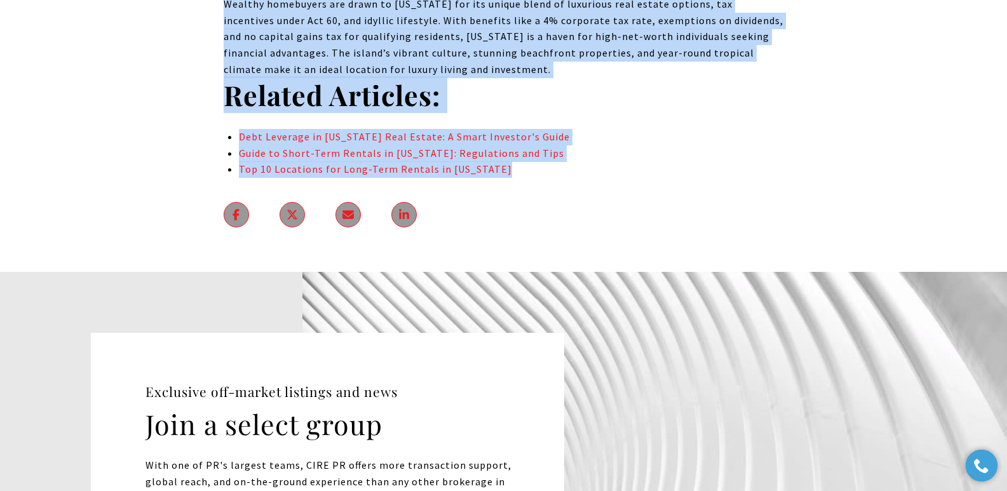
scroll to position [9076, 0]
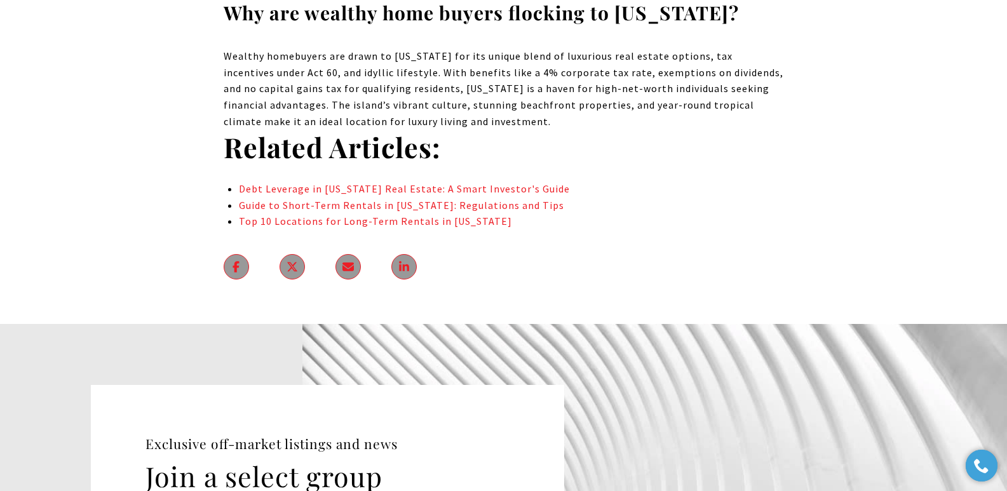
drag, startPoint x: 243, startPoint y: 214, endPoint x: 738, endPoint y: 56, distance: 520.2
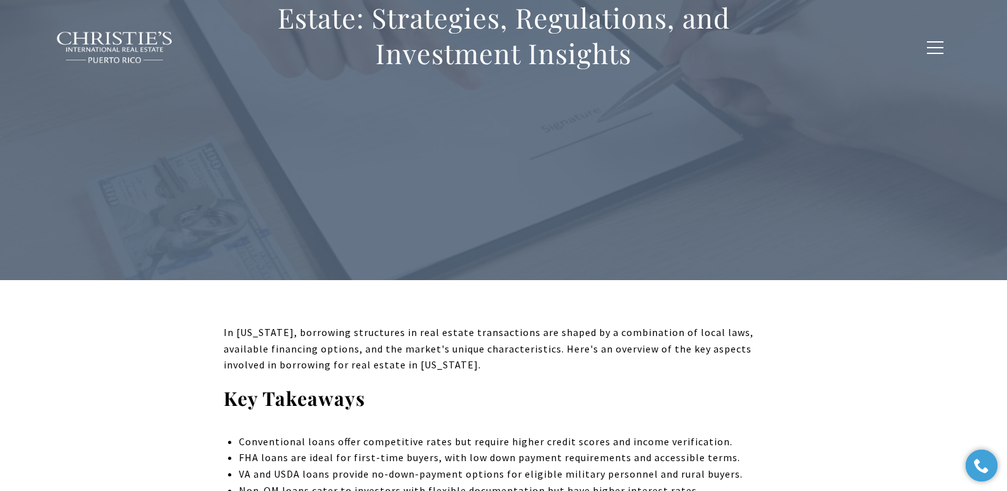
scroll to position [0, 0]
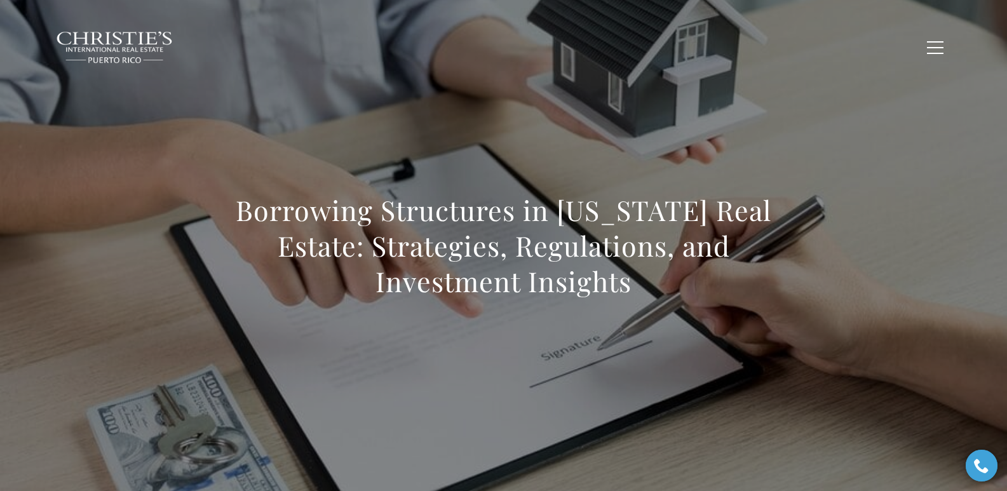
click at [231, 290] on h1 "Borrowing Structures in [US_STATE] Real Estate: Strategies, Regulations, and In…" at bounding box center [504, 246] width 560 height 107
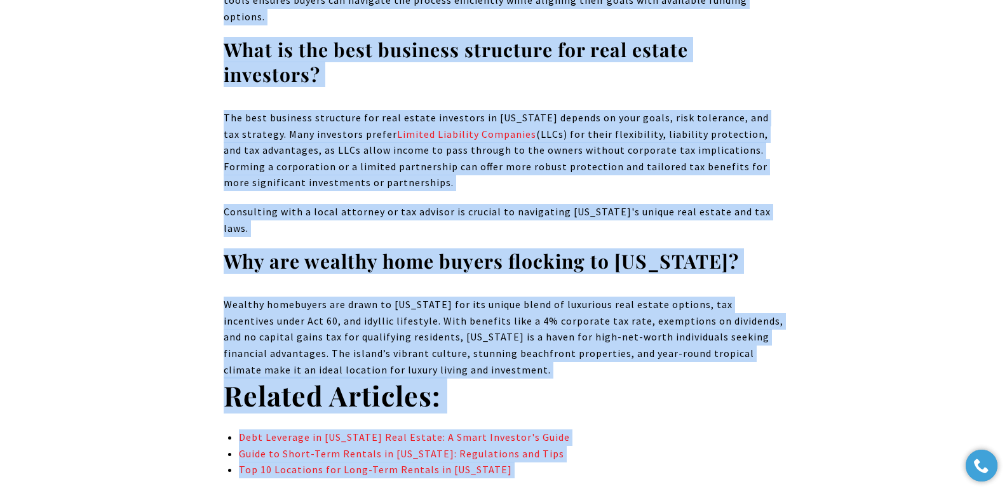
scroll to position [8913, 0]
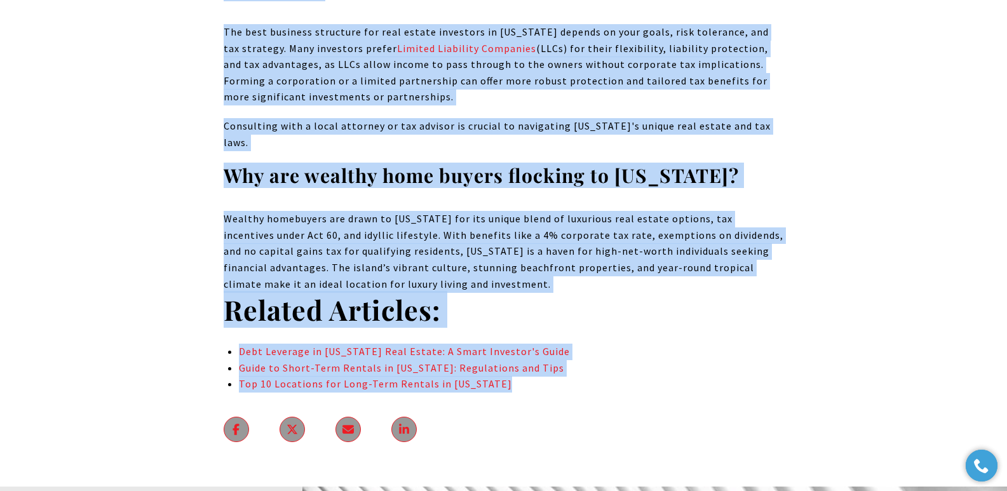
drag, startPoint x: 231, startPoint y: 212, endPoint x: 606, endPoint y: 209, distance: 374.9
copy body "Borrowing Structures in Puerto Rico Real Estate: Strategies, Regulations, and I…"
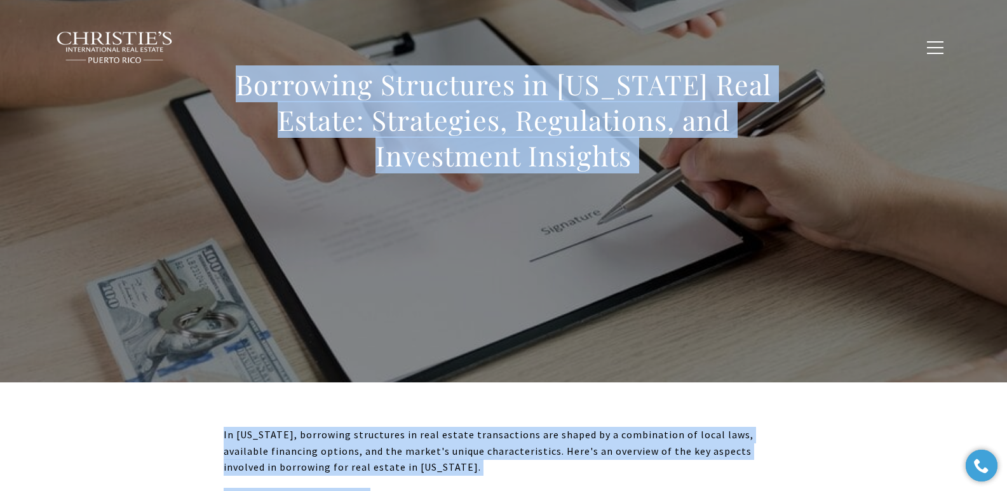
scroll to position [0, 0]
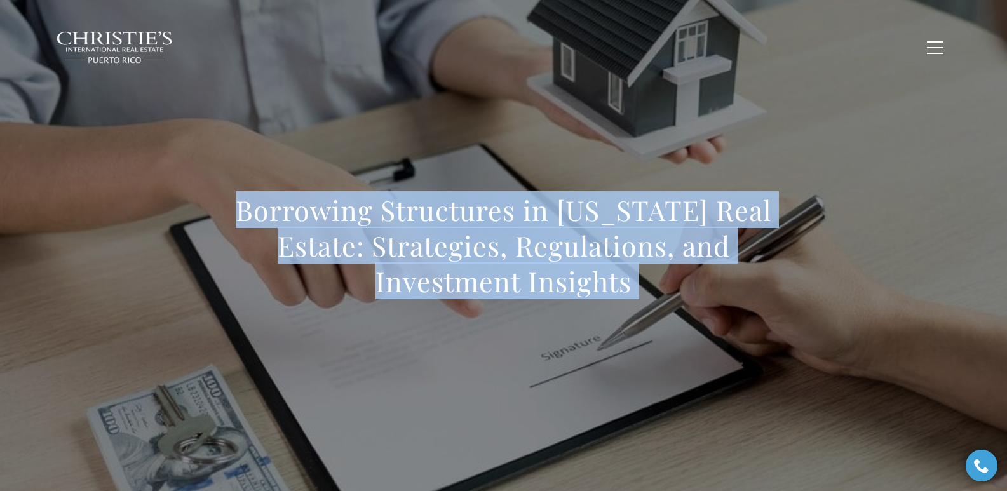
click at [458, 96] on div "Borrowing Structures in Puerto Rico Real Estate: Strategies, Regulations, and I…" at bounding box center [504, 254] width 890 height 381
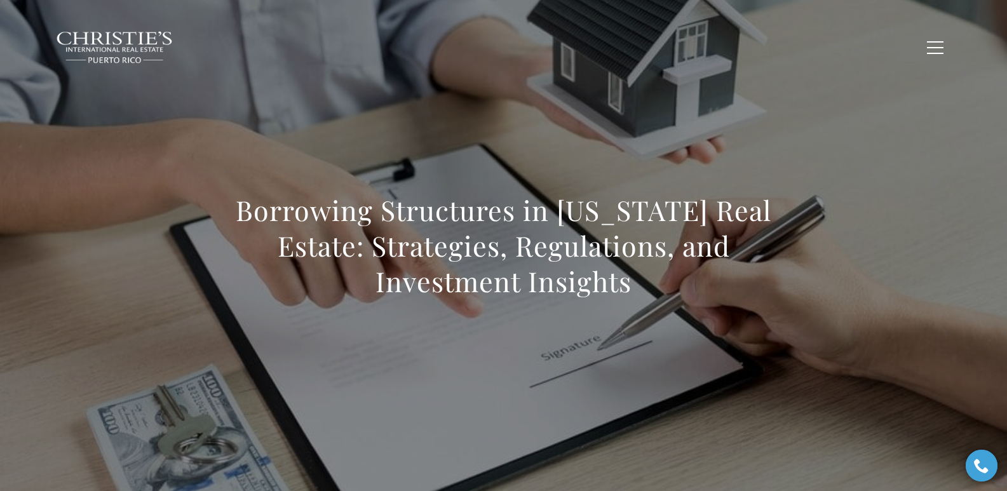
drag, startPoint x: 233, startPoint y: 200, endPoint x: 723, endPoint y: 300, distance: 500.6
click at [654, 300] on div "Borrowing Structures in Puerto Rico Real Estate: Strategies, Regulations, and I…" at bounding box center [504, 254] width 560 height 123
copy h1 "Borrowing Structures in Puerto Rico Real Estate: Strategies, Regulations, and I…"
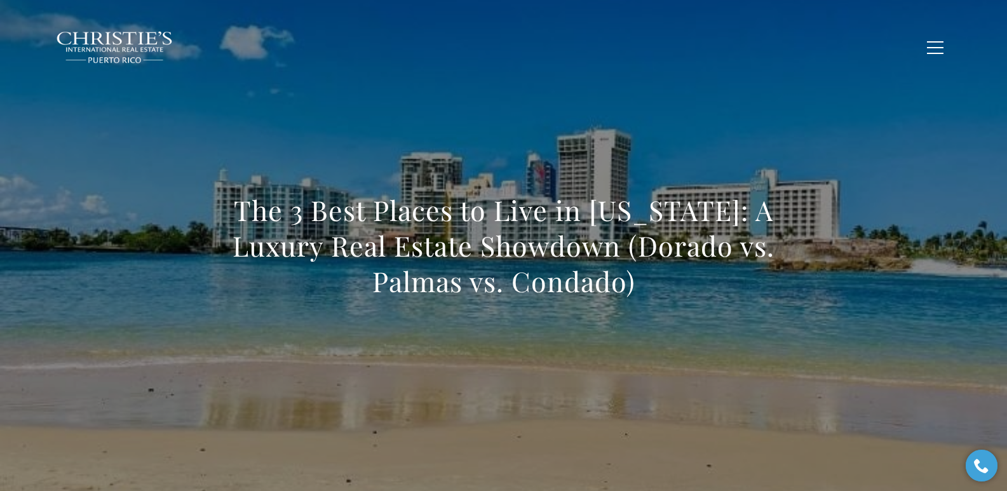
drag, startPoint x: 235, startPoint y: 210, endPoint x: 651, endPoint y: 288, distance: 423.3
click at [651, 288] on h1 "The 3 Best Places to Live in Puerto Rico: A Luxury Real Estate Showdown (Dorado…" at bounding box center [504, 246] width 560 height 107
copy h1 "The 3 Best Places to Live in Puerto Rico: A Luxury Real Estate Showdown (Dorado…"
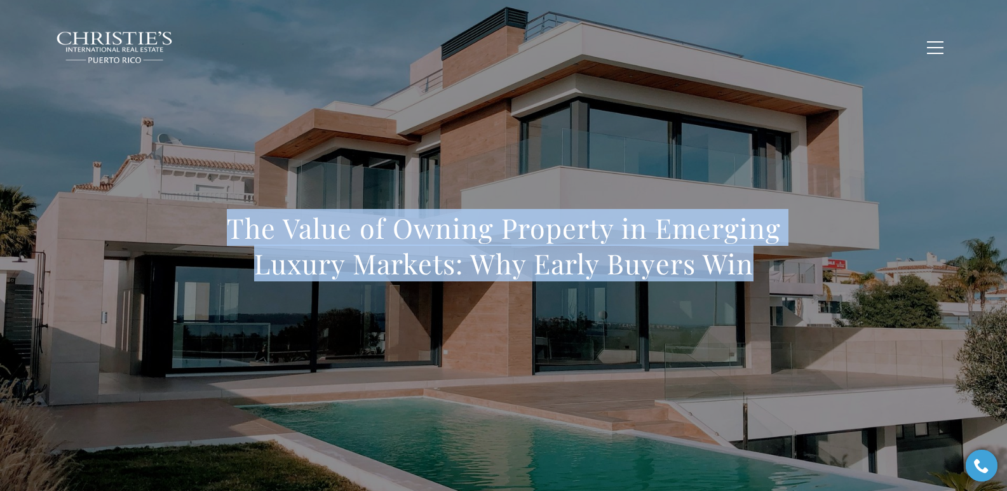
drag, startPoint x: 0, startPoint y: 0, endPoint x: 768, endPoint y: 255, distance: 809.5
click at [768, 255] on h1 "The Value of Owning Property in Emerging Luxury Markets: Why Early Buyers Win" at bounding box center [504, 245] width 560 height 71
copy h1 "The Value of Owning Property in Emerging Luxury Markets: Why Early Buyers Win"
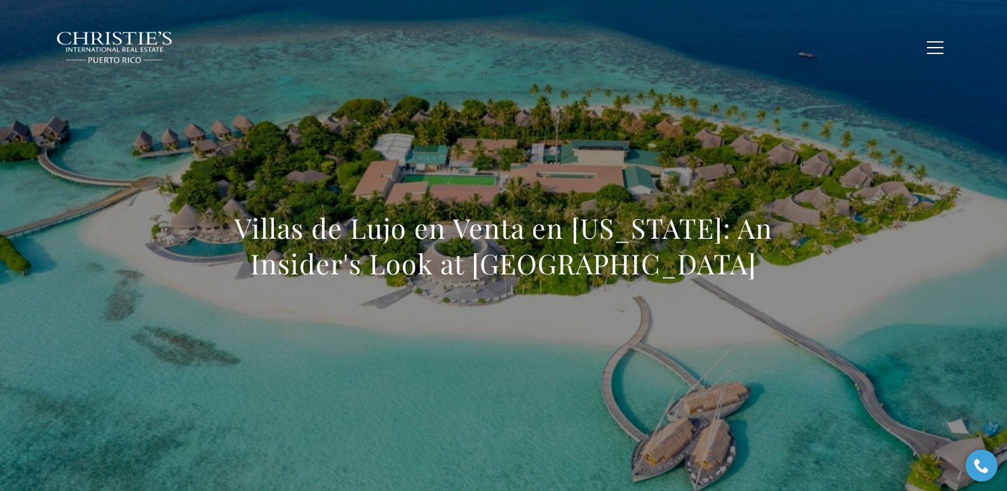
click at [794, 269] on div "Villas de Lujo en Venta en Puerto Rico: An Insider's Look at Elite Oceanfront E…" at bounding box center [504, 254] width 890 height 381
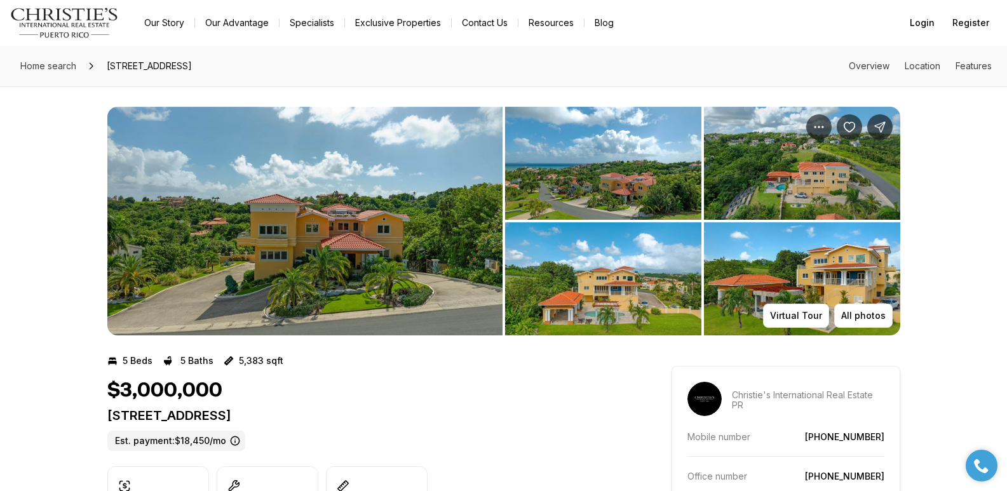
click at [614, 275] on img "View image gallery" at bounding box center [603, 278] width 196 height 113
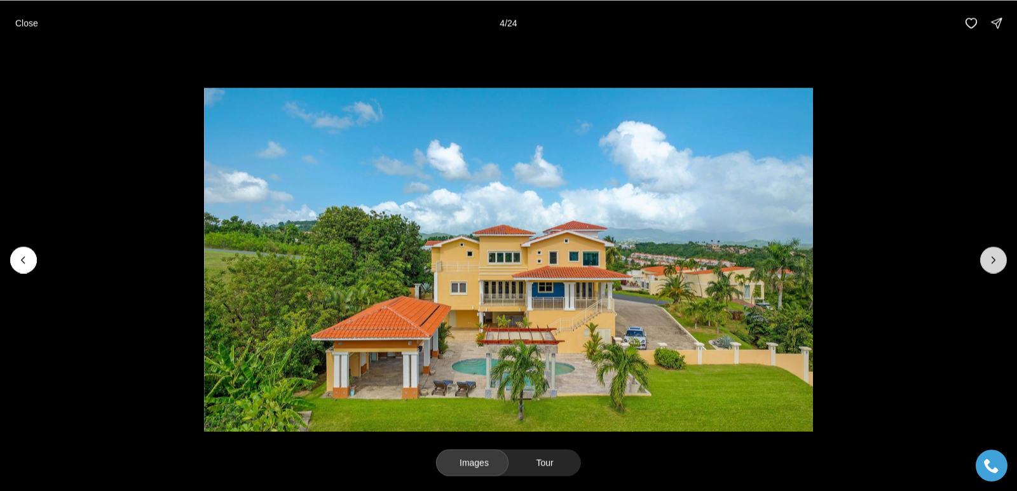
click at [984, 261] on button "Next slide" at bounding box center [993, 260] width 27 height 27
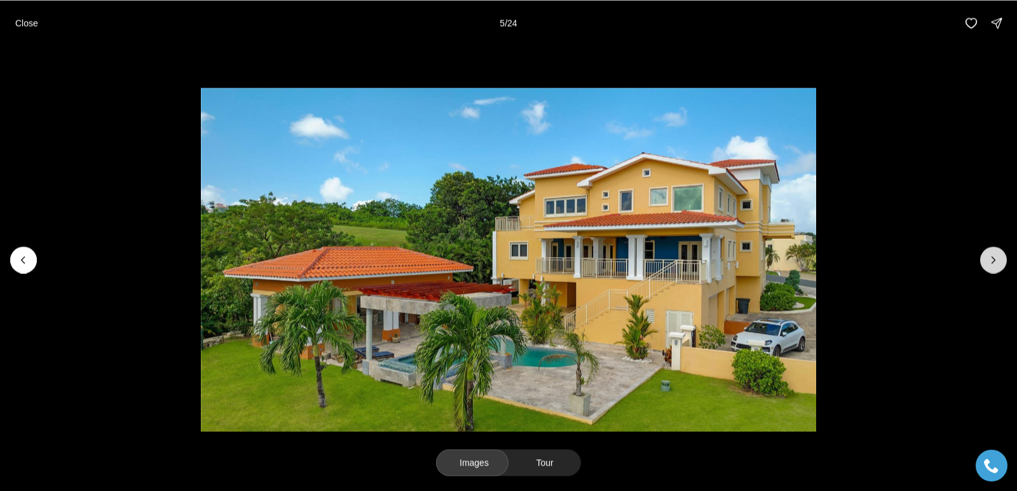
click at [986, 269] on button "Next slide" at bounding box center [993, 260] width 27 height 27
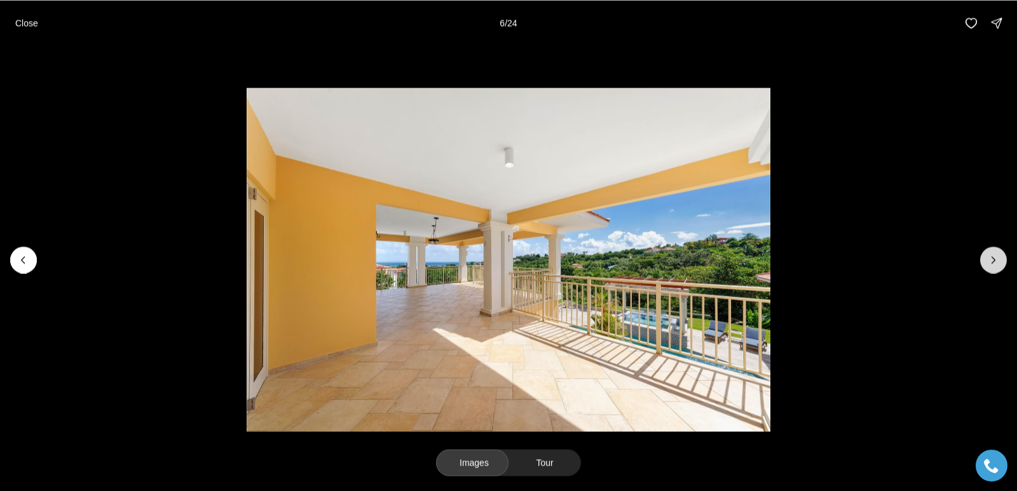
click at [994, 256] on icon "Next slide" at bounding box center [993, 260] width 13 height 13
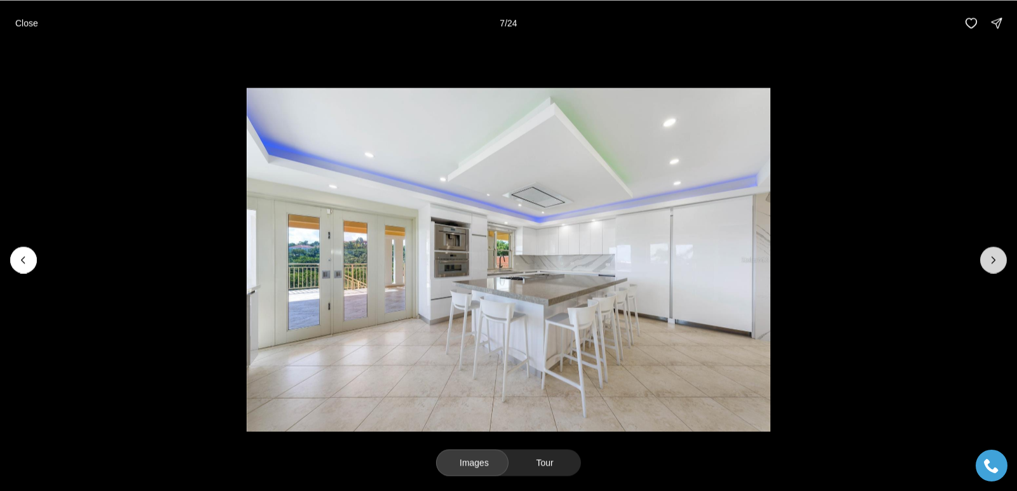
click at [994, 256] on icon "Next slide" at bounding box center [993, 260] width 13 height 13
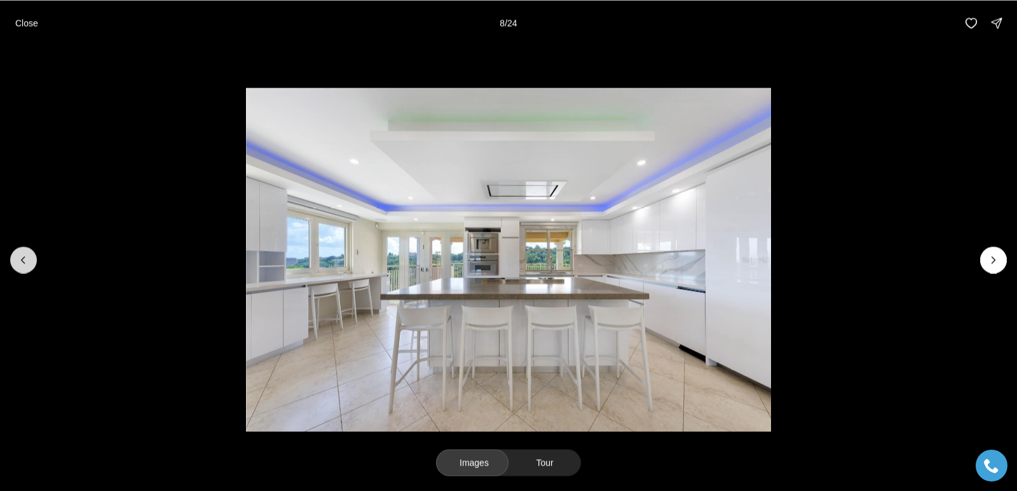
click at [24, 266] on button "Previous slide" at bounding box center [23, 260] width 27 height 27
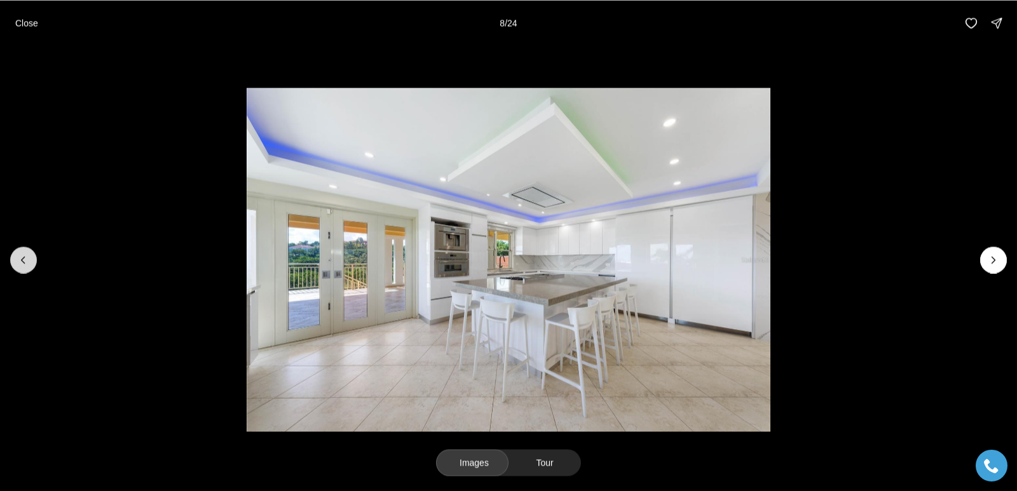
click at [24, 266] on button "Previous slide" at bounding box center [23, 260] width 27 height 27
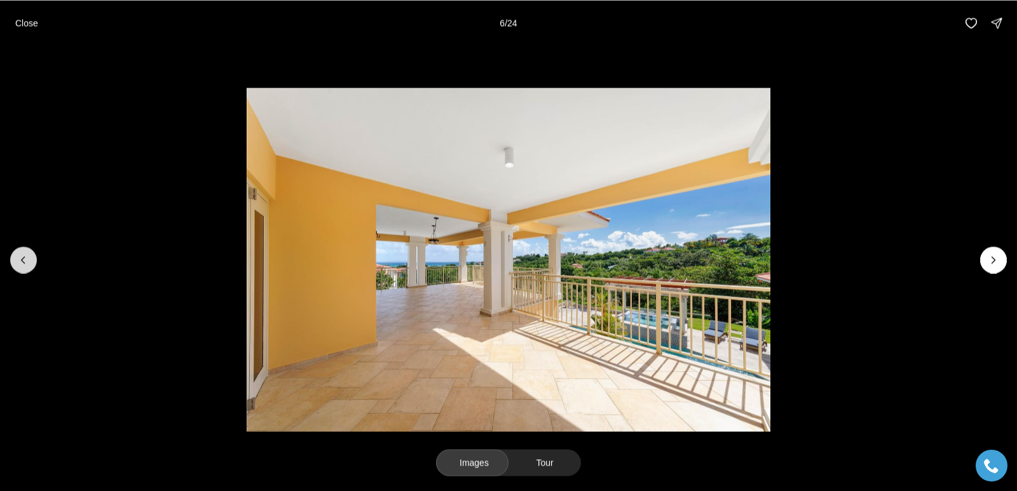
click at [25, 266] on button "Previous slide" at bounding box center [23, 260] width 27 height 27
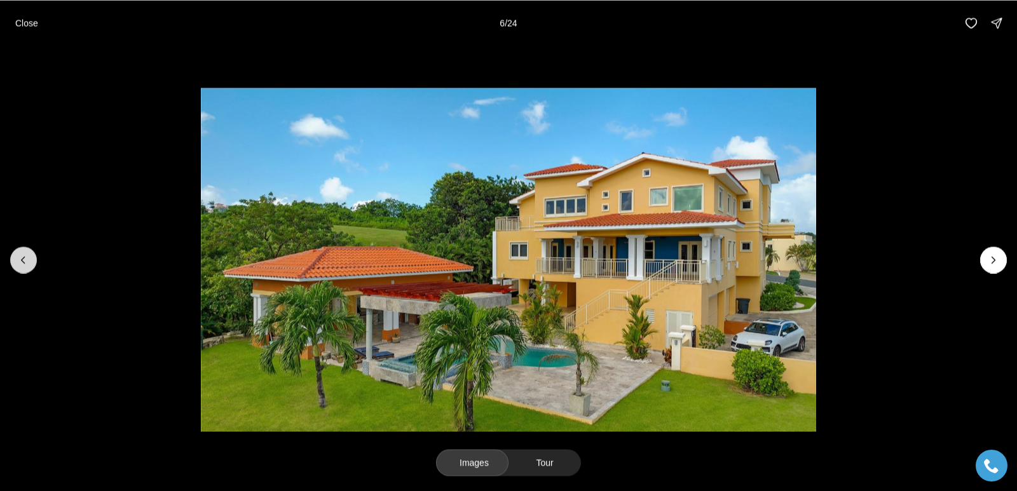
click at [25, 266] on button "Previous slide" at bounding box center [23, 260] width 27 height 27
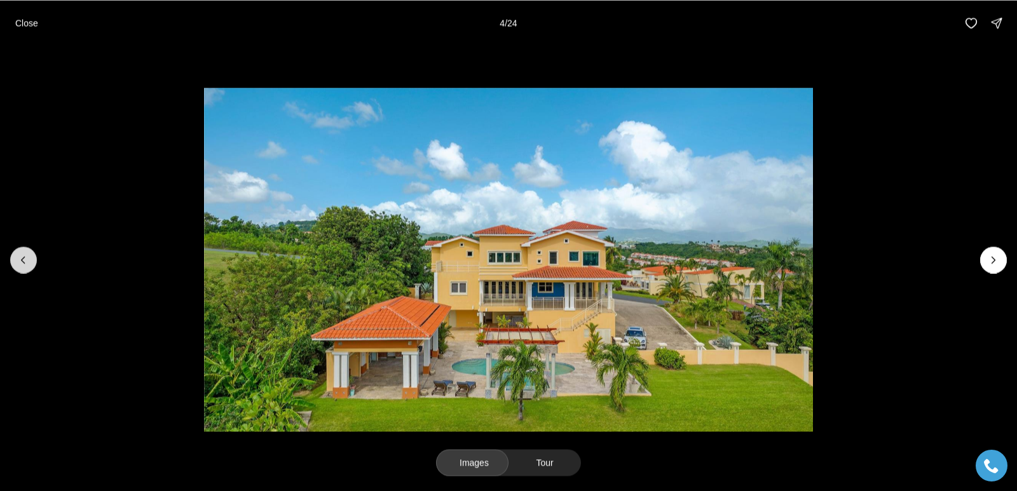
click at [25, 266] on button "Previous slide" at bounding box center [23, 260] width 27 height 27
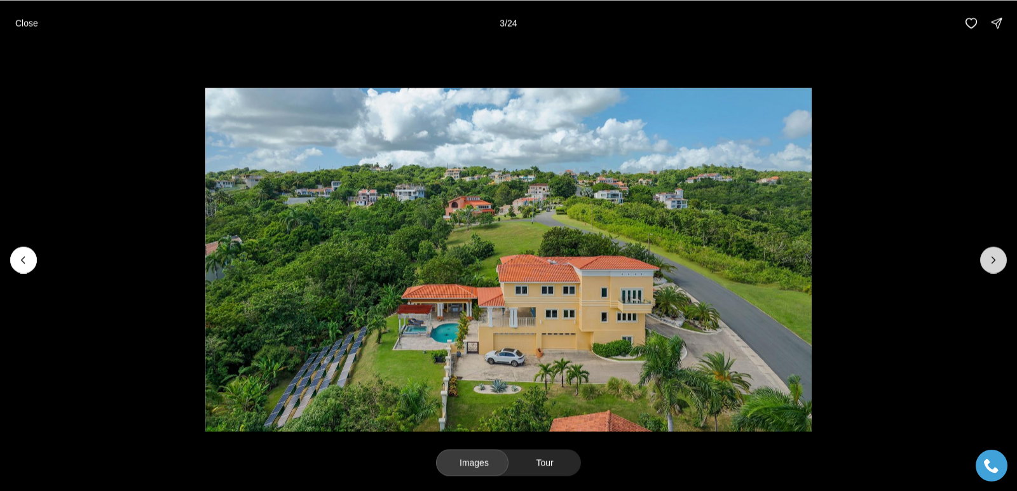
click at [995, 261] on icon "Next slide" at bounding box center [993, 260] width 13 height 13
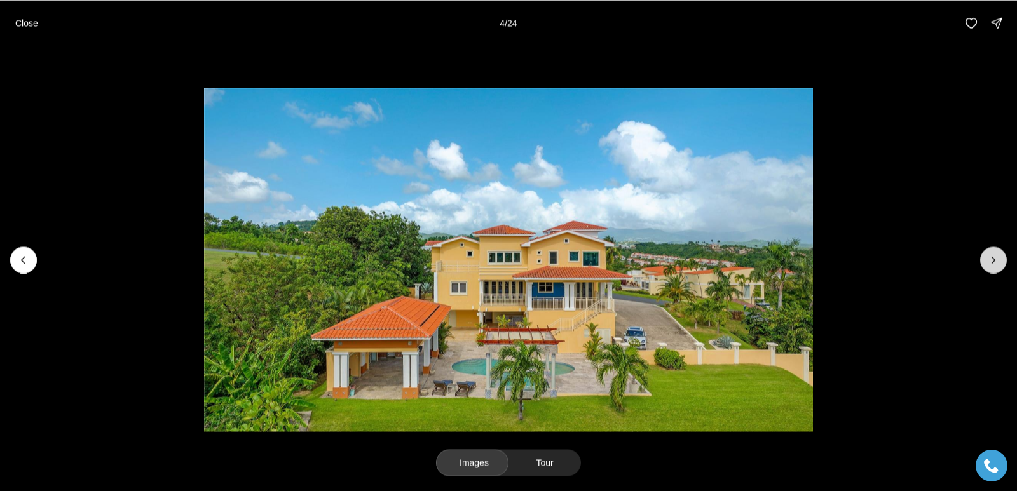
click at [984, 257] on button "Next slide" at bounding box center [993, 260] width 27 height 27
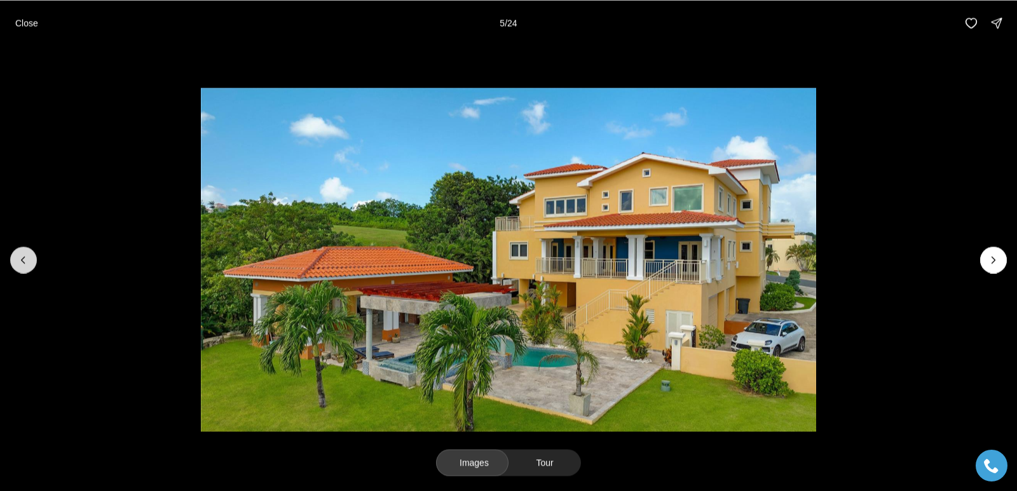
click at [29, 264] on icon "Previous slide" at bounding box center [23, 260] width 13 height 13
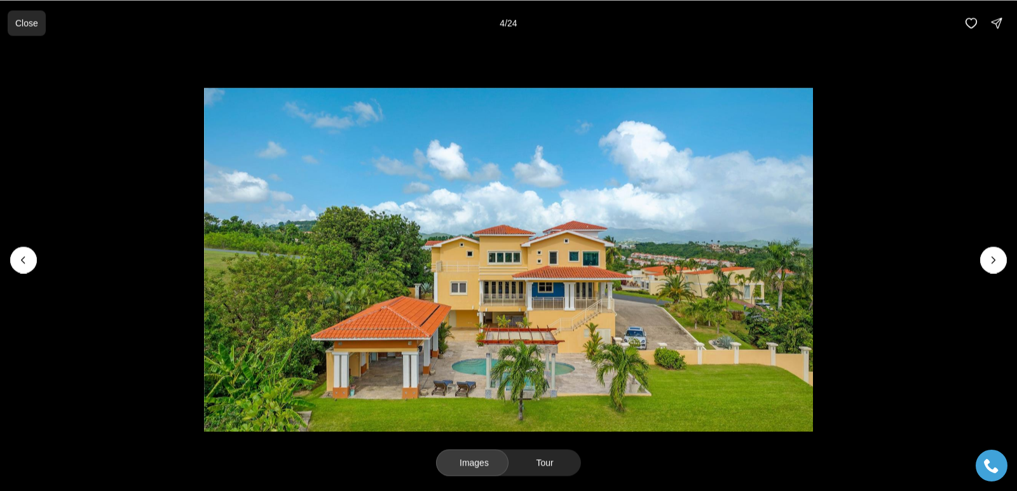
click at [38, 24] on p "Close" at bounding box center [26, 23] width 23 height 10
